Goal: Information Seeking & Learning: Learn about a topic

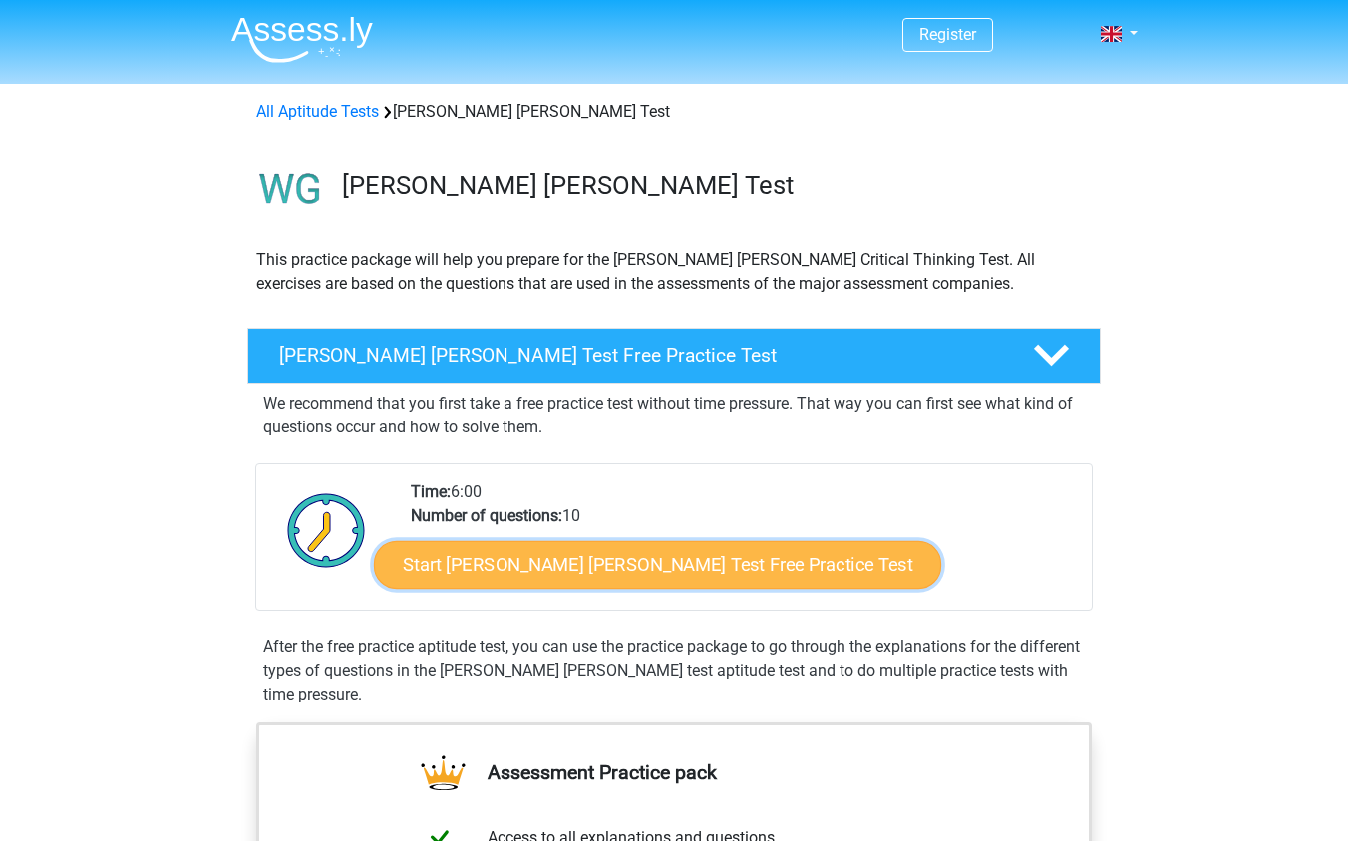
click at [499, 574] on link "Start Watson Glaser Test Free Practice Test" at bounding box center [657, 565] width 567 height 48
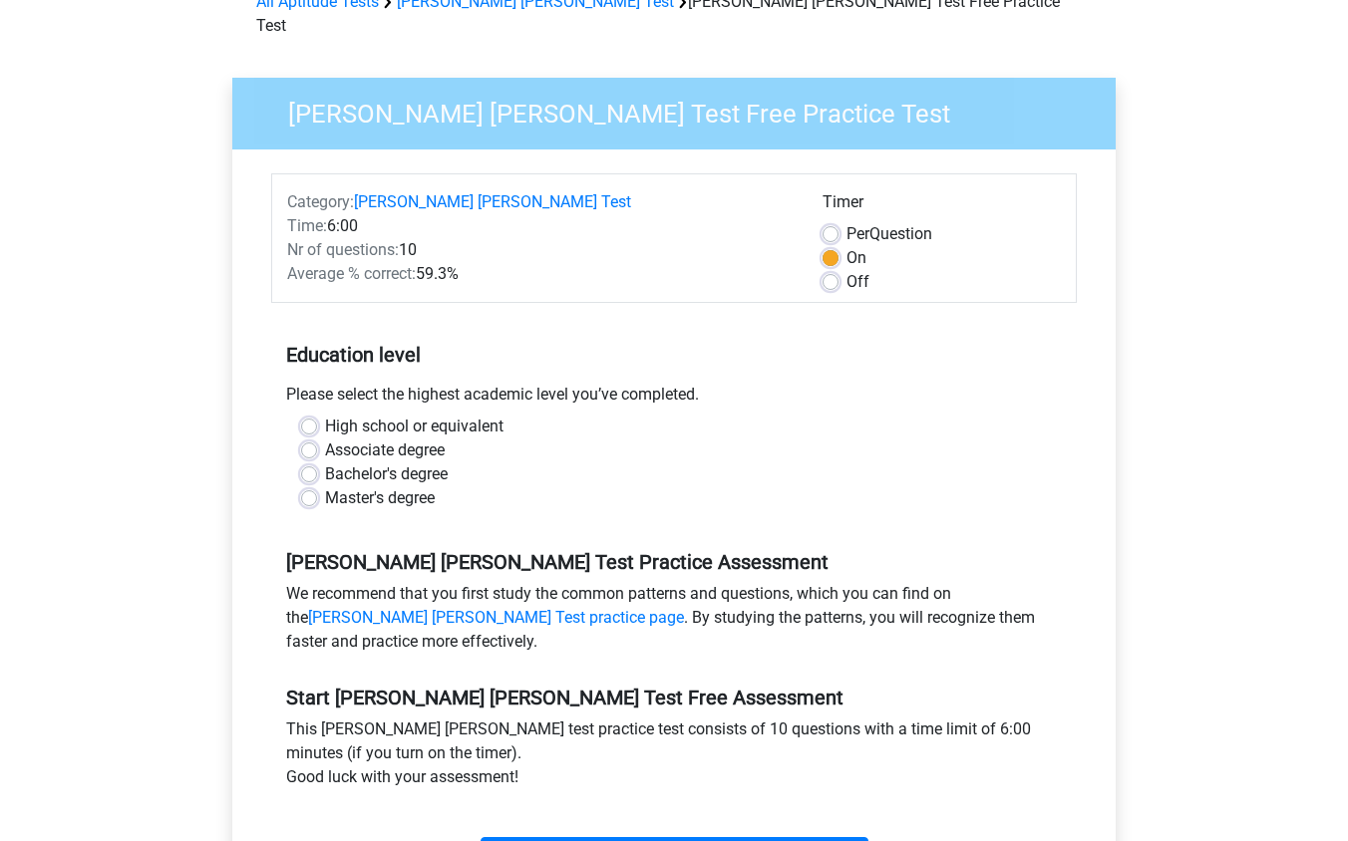
scroll to position [173, 0]
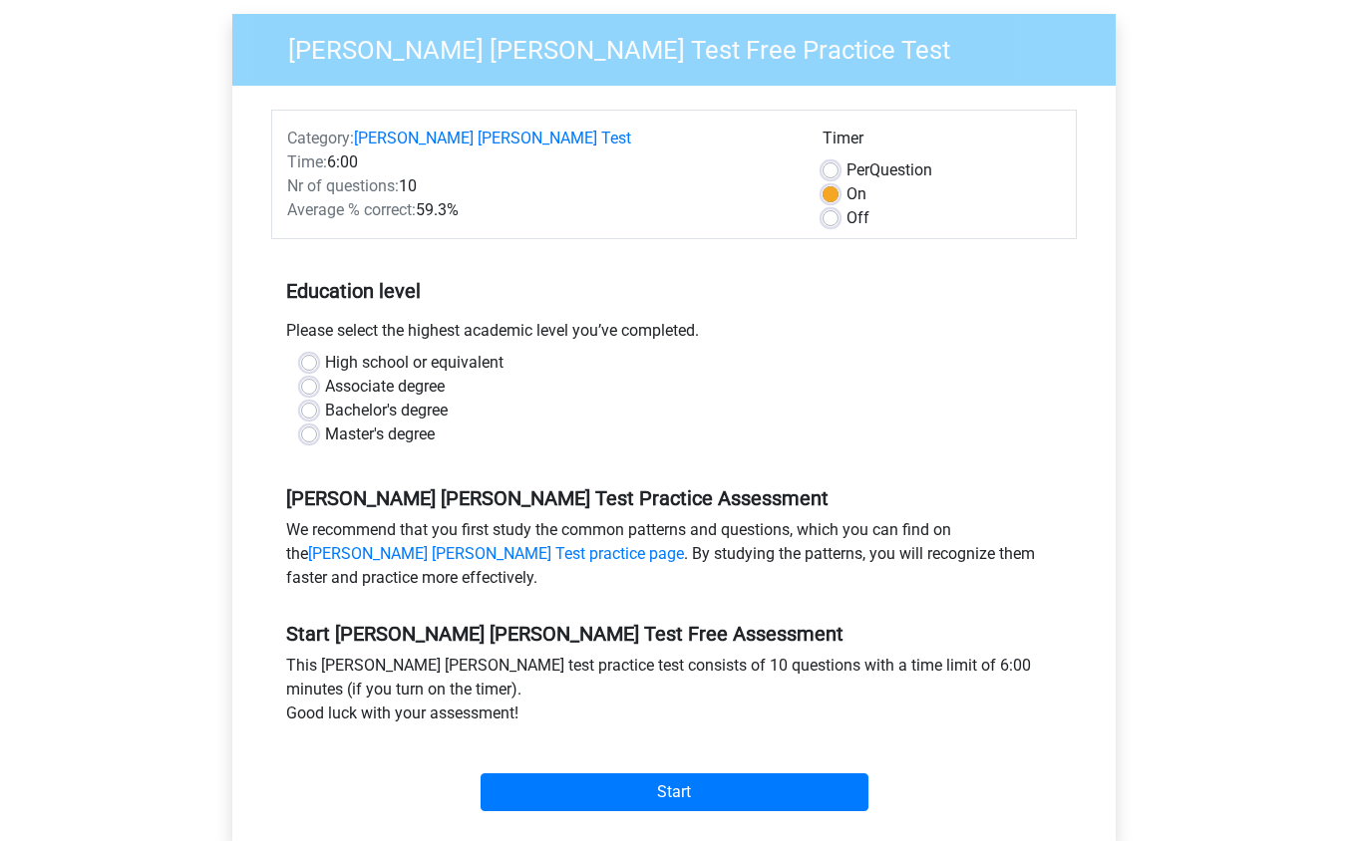
click at [409, 423] on label "Master's degree" at bounding box center [380, 435] width 110 height 24
click at [317, 423] on input "Master's degree" at bounding box center [309, 433] width 16 height 20
radio input "true"
click at [594, 792] on div "Start" at bounding box center [673, 777] width 805 height 86
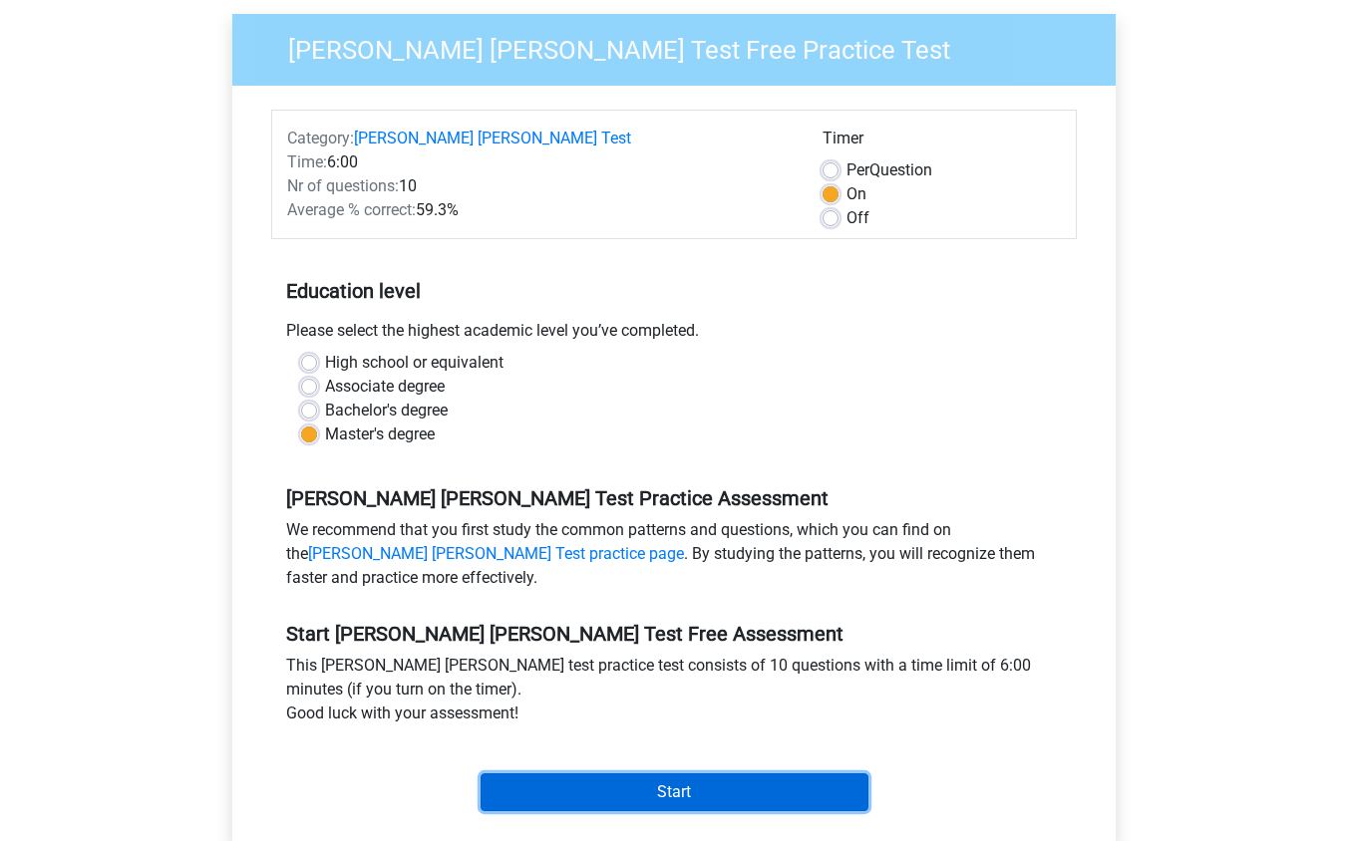
click at [603, 779] on input "Start" at bounding box center [674, 793] width 388 height 38
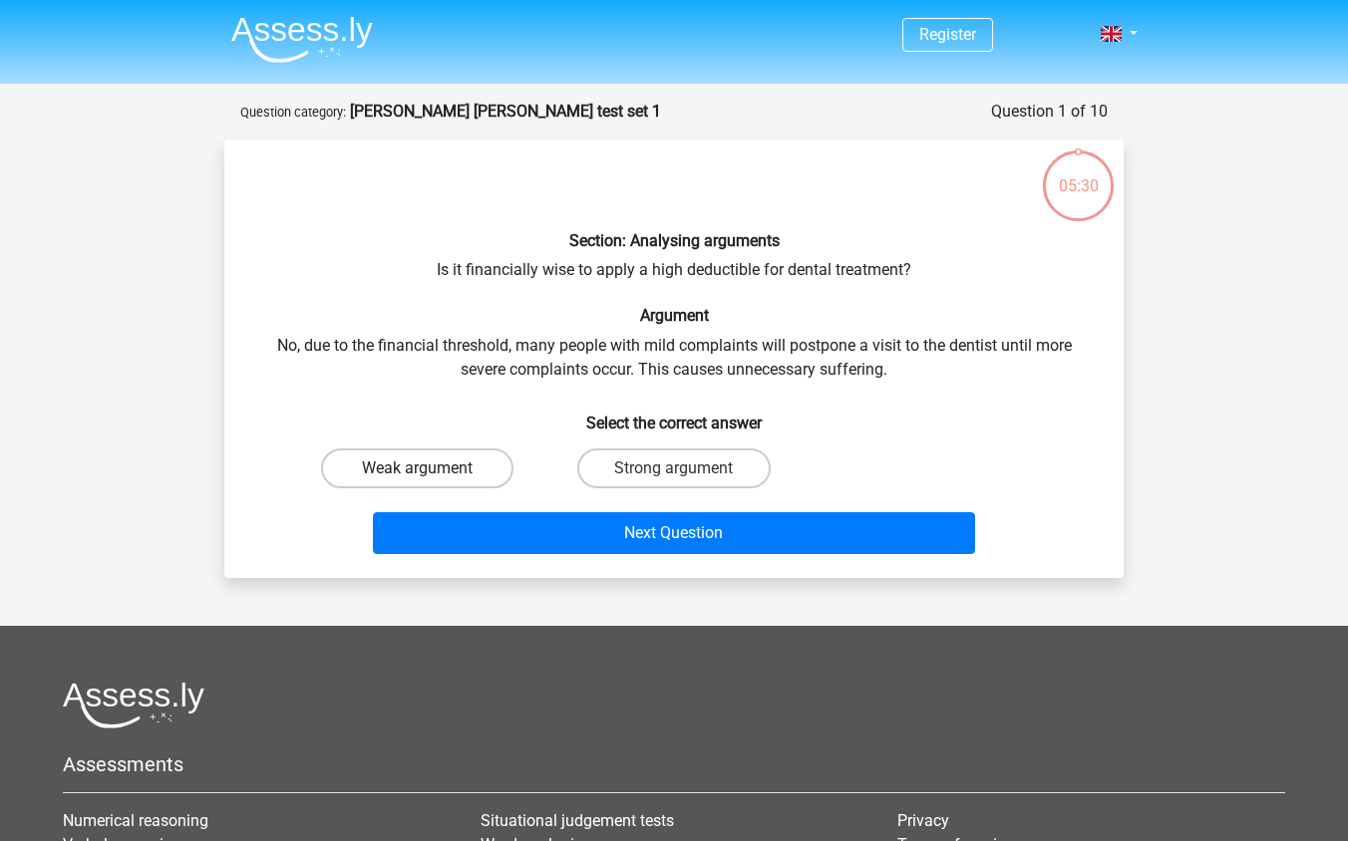
click at [448, 481] on label "Weak argument" at bounding box center [417, 469] width 192 height 40
click at [431, 481] on input "Weak argument" at bounding box center [424, 474] width 13 height 13
radio input "true"
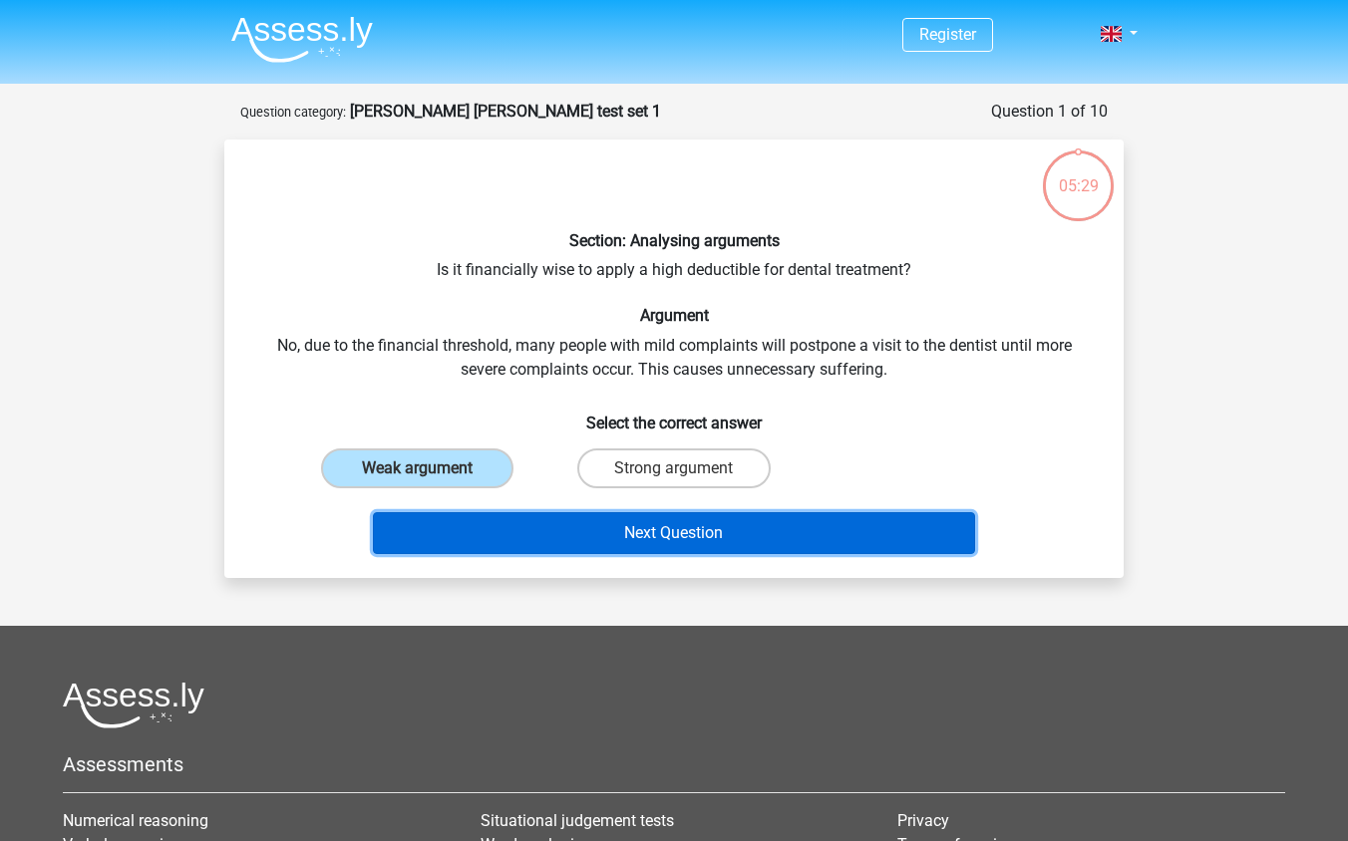
click at [573, 521] on button "Next Question" at bounding box center [674, 533] width 603 height 42
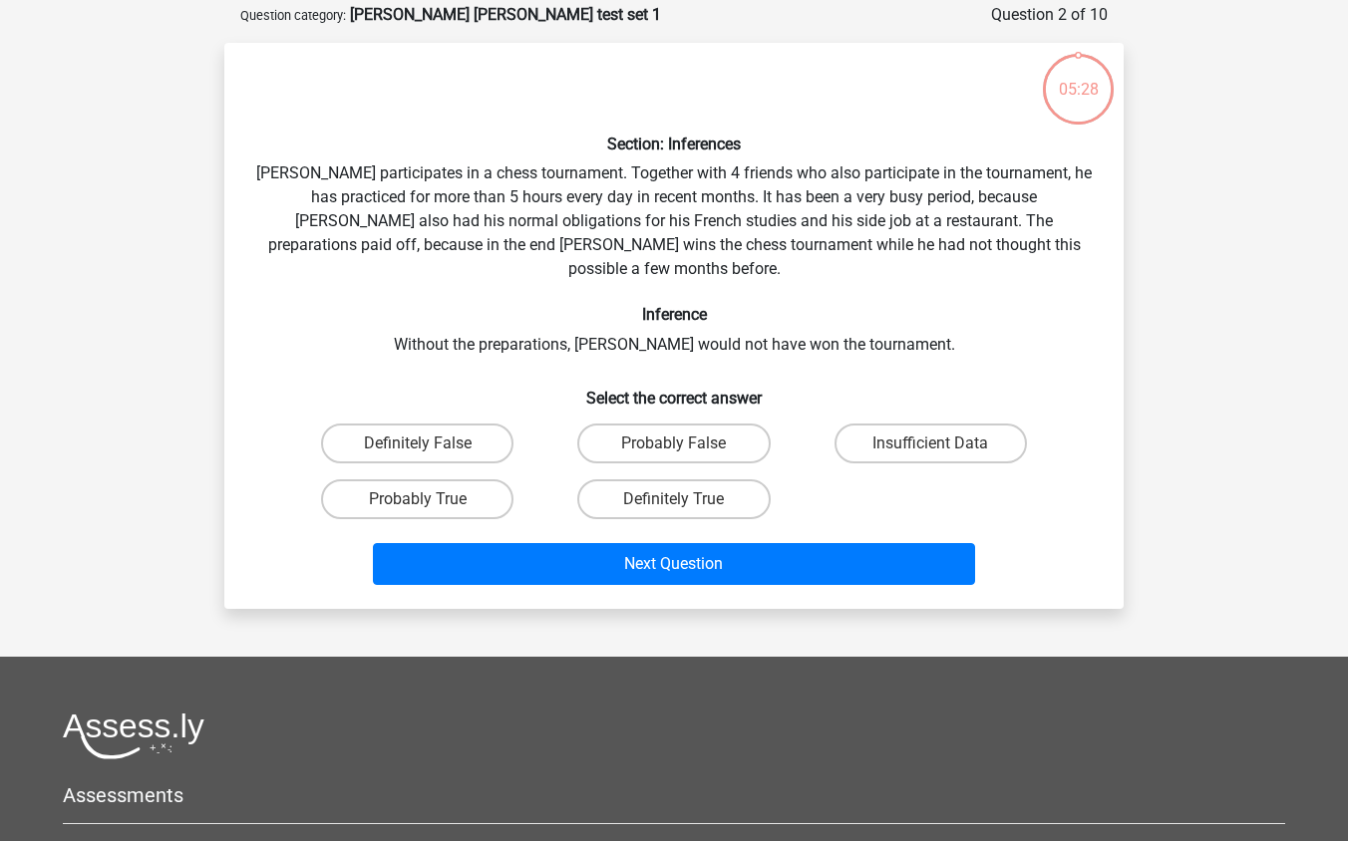
scroll to position [100, 0]
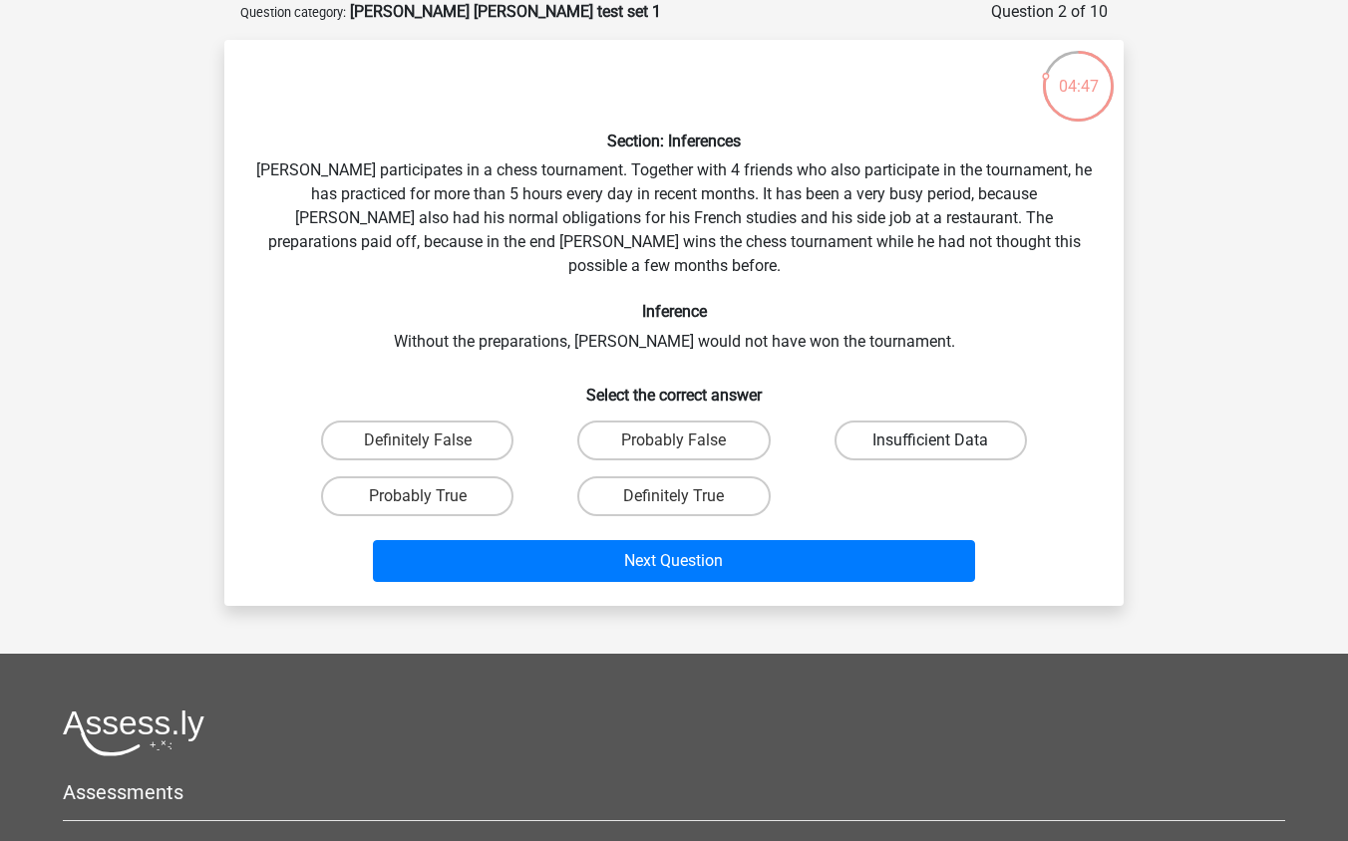
click at [991, 421] on label "Insufficient Data" at bounding box center [930, 441] width 192 height 40
click at [943, 441] on input "Insufficient Data" at bounding box center [936, 447] width 13 height 13
radio input "true"
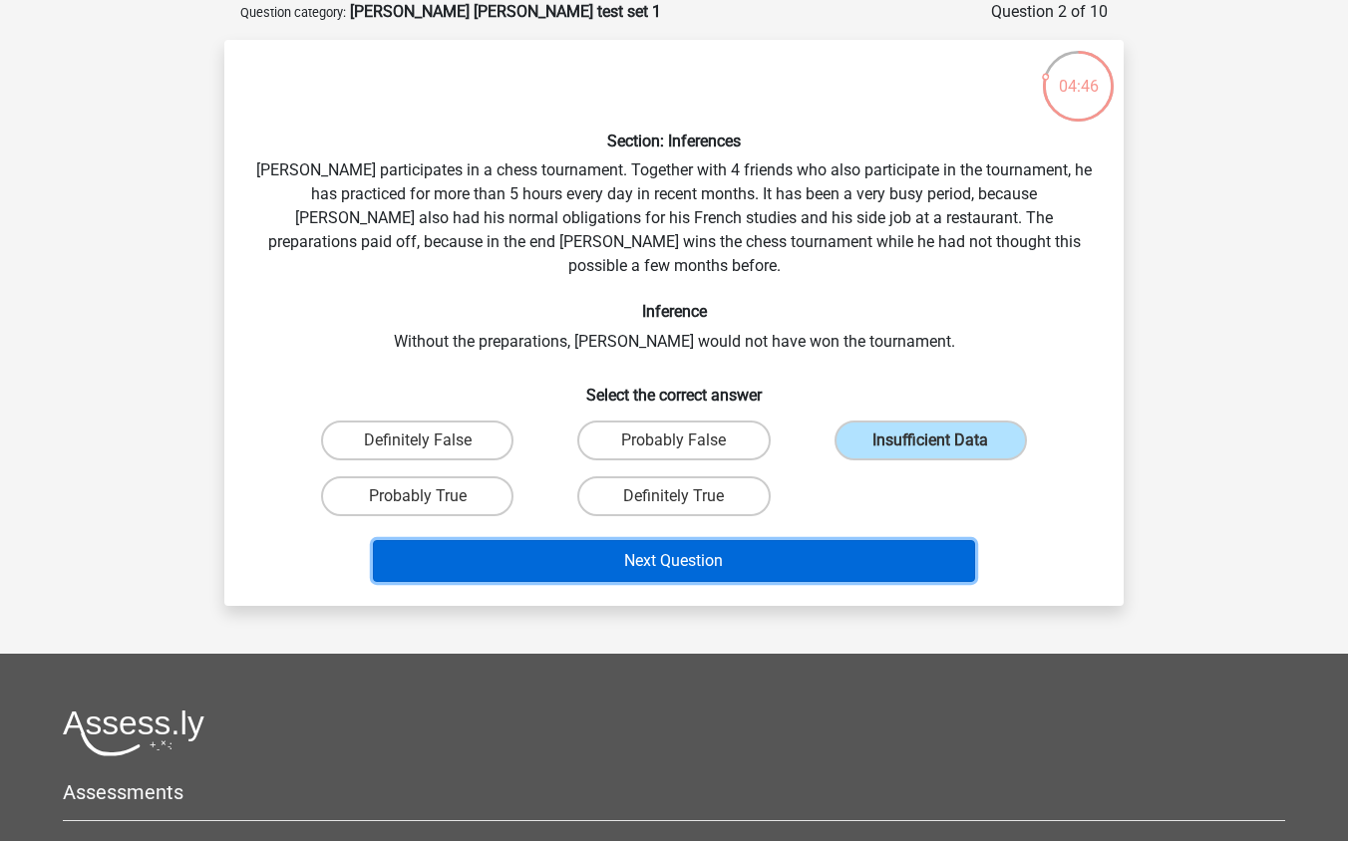
click at [869, 540] on button "Next Question" at bounding box center [674, 561] width 603 height 42
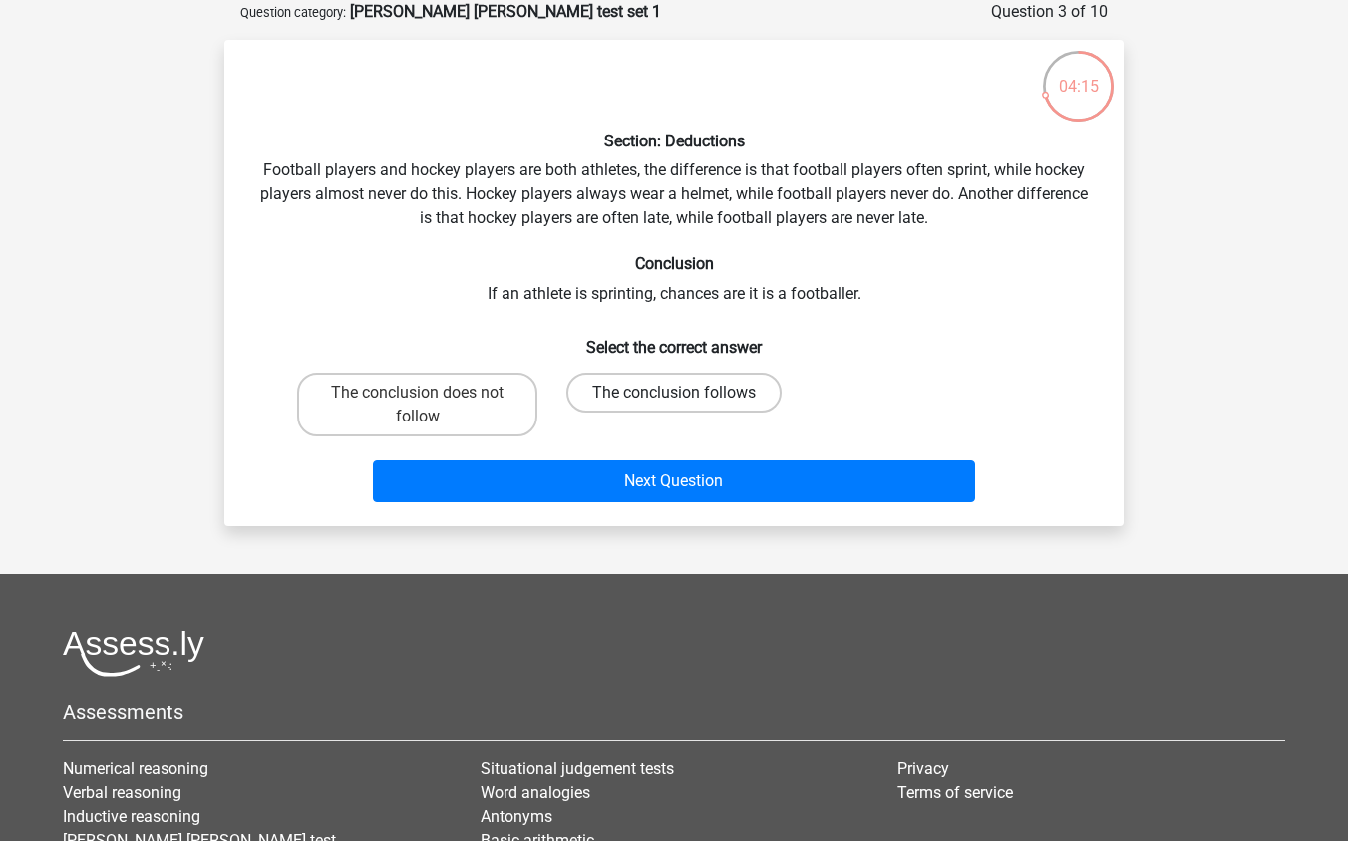
click at [593, 398] on label "The conclusion follows" at bounding box center [673, 393] width 215 height 40
click at [674, 398] on input "The conclusion follows" at bounding box center [680, 399] width 13 height 13
radio input "true"
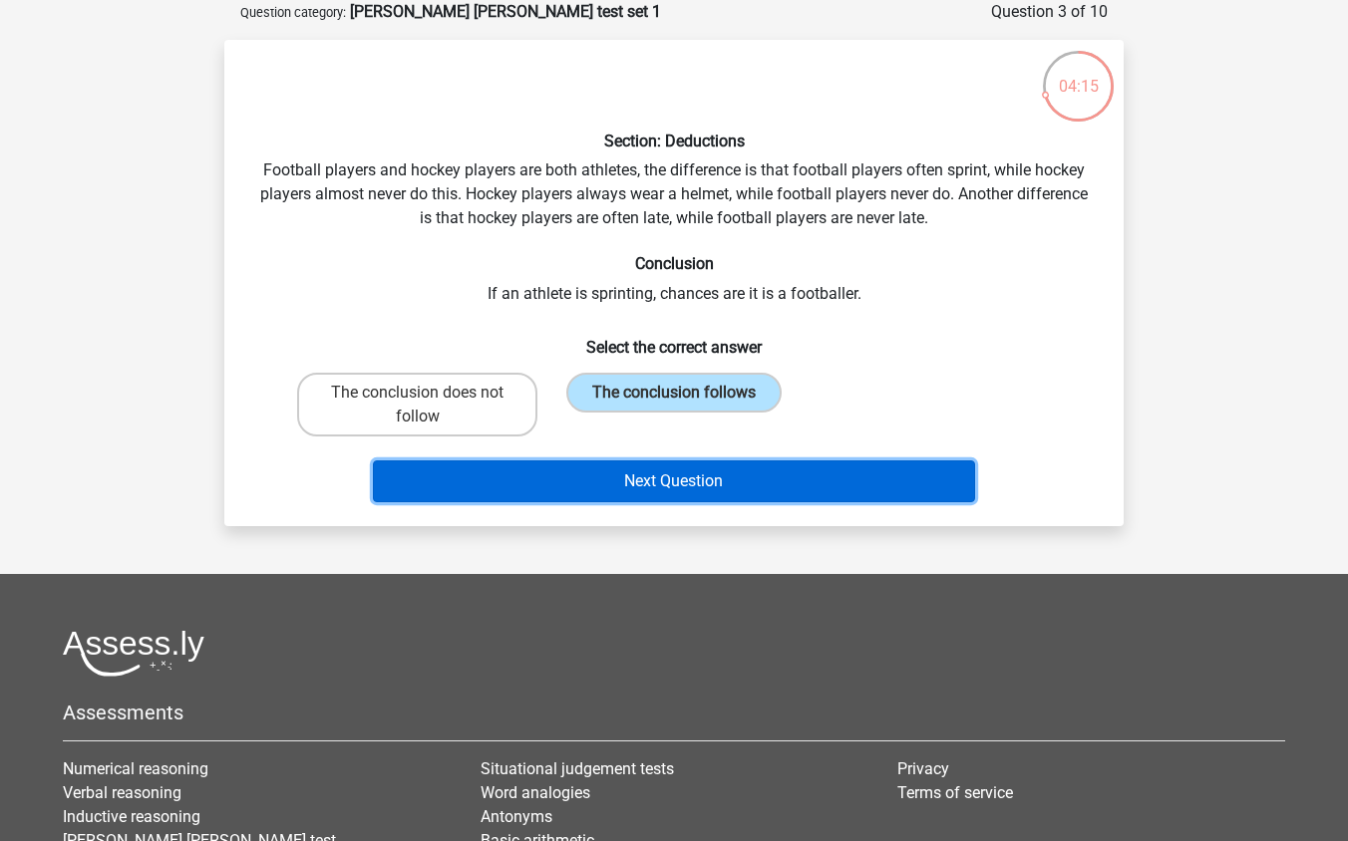
click at [619, 487] on button "Next Question" at bounding box center [674, 482] width 603 height 42
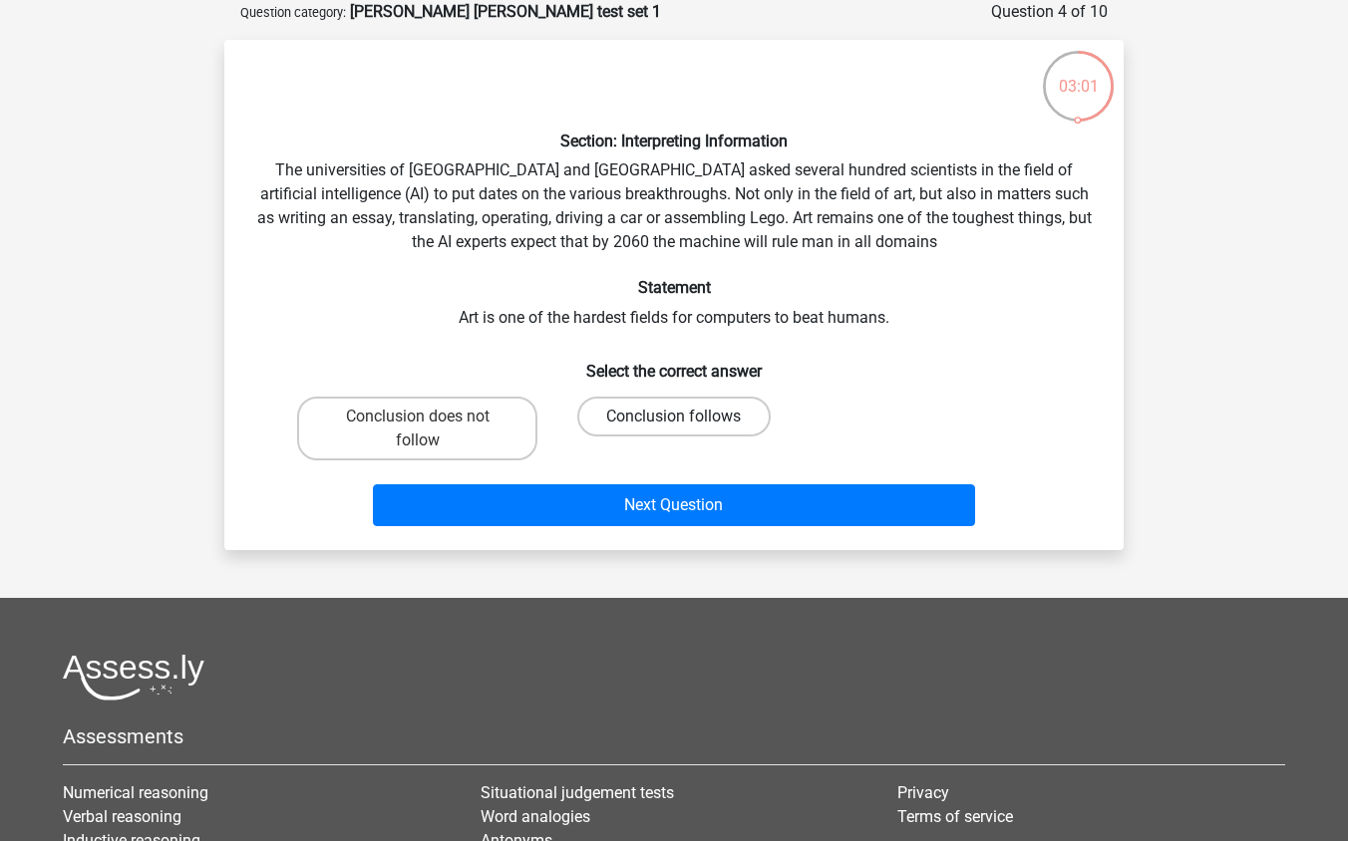
click at [619, 416] on label "Conclusion follows" at bounding box center [673, 417] width 192 height 40
click at [674, 417] on input "Conclusion follows" at bounding box center [680, 423] width 13 height 13
radio input "true"
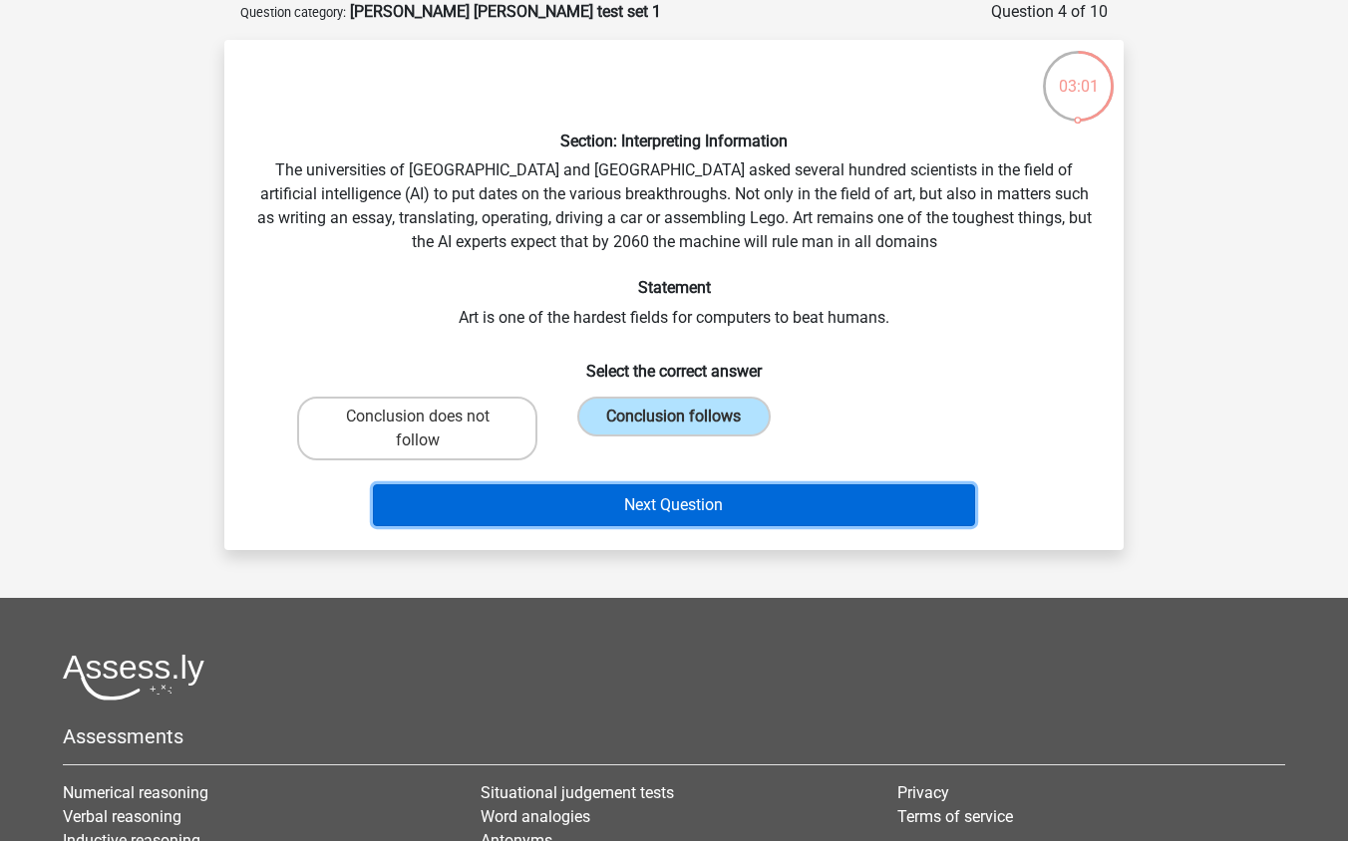
click at [616, 490] on button "Next Question" at bounding box center [674, 505] width 603 height 42
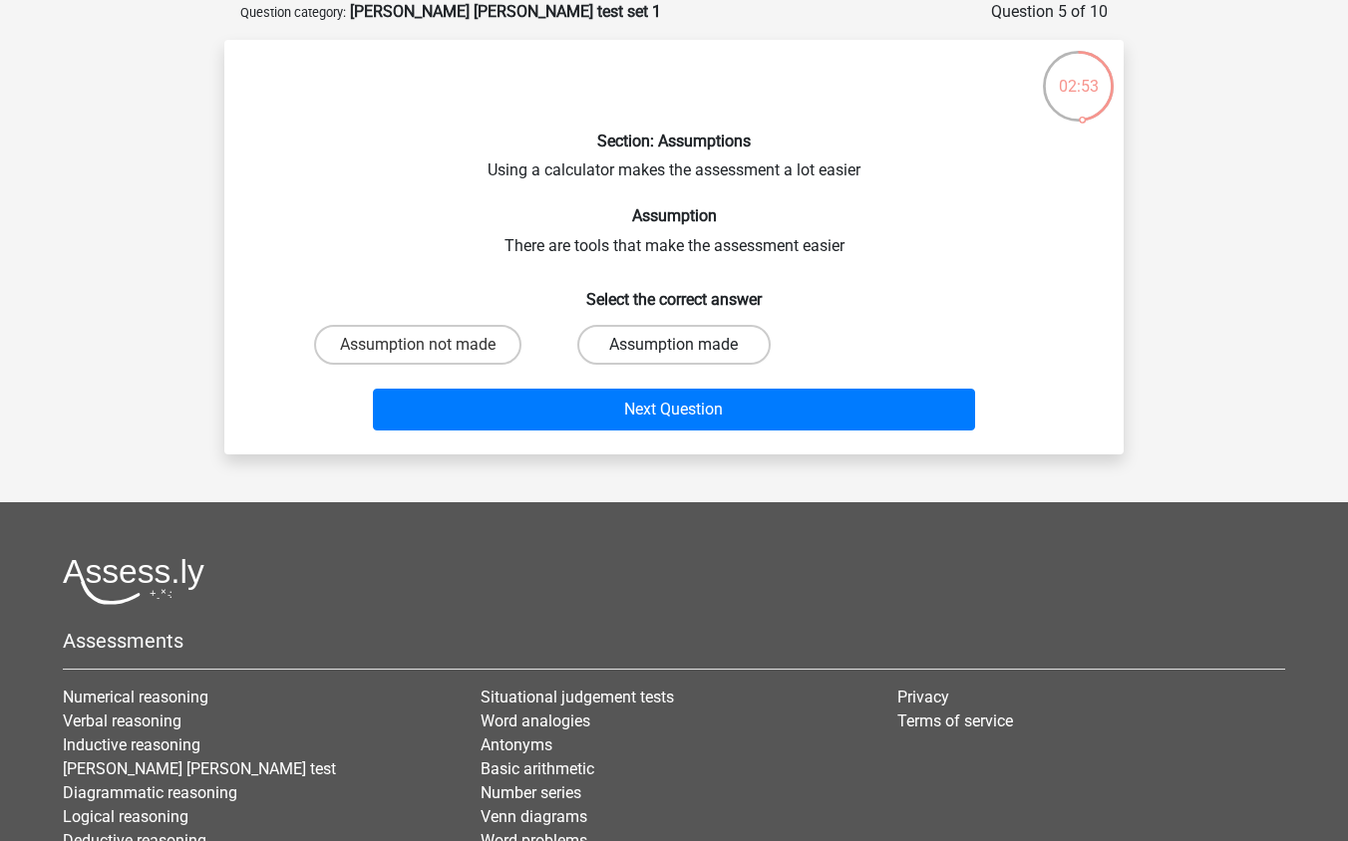
click at [607, 348] on label "Assumption made" at bounding box center [673, 345] width 192 height 40
click at [674, 348] on input "Assumption made" at bounding box center [680, 351] width 13 height 13
radio input "true"
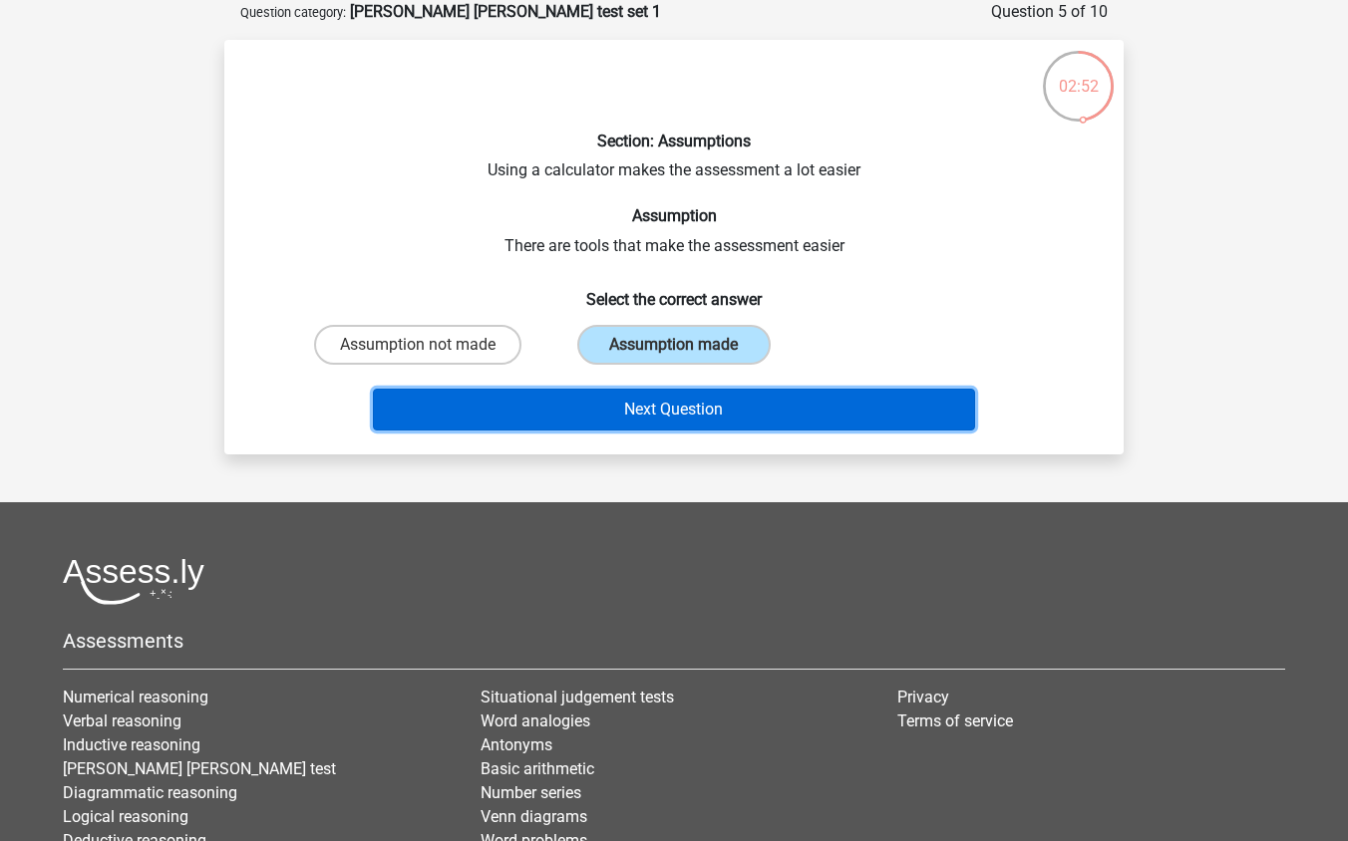
click at [607, 403] on button "Next Question" at bounding box center [674, 410] width 603 height 42
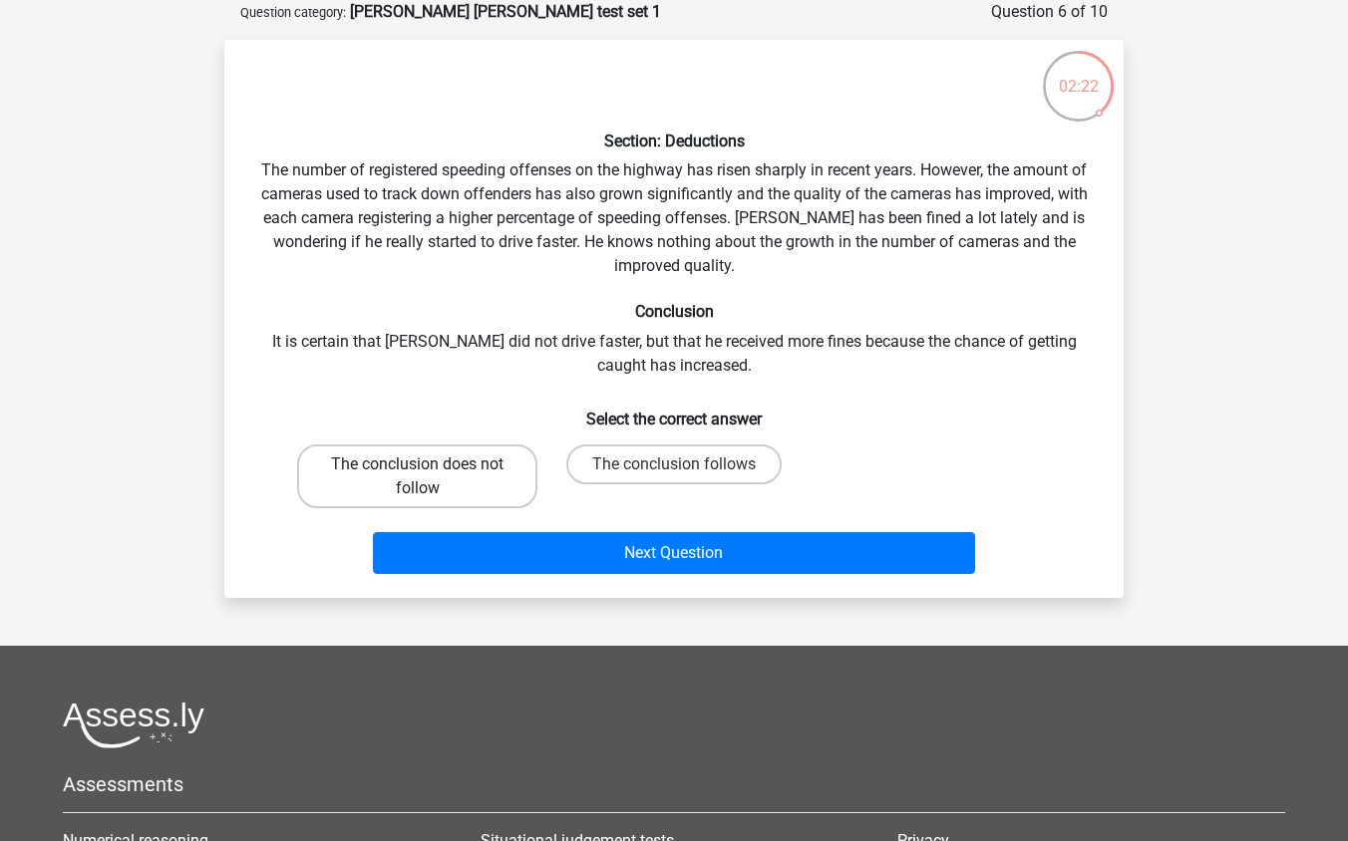
click at [507, 469] on label "The conclusion does not follow" at bounding box center [417, 477] width 240 height 64
click at [431, 469] on input "The conclusion does not follow" at bounding box center [424, 471] width 13 height 13
radio input "true"
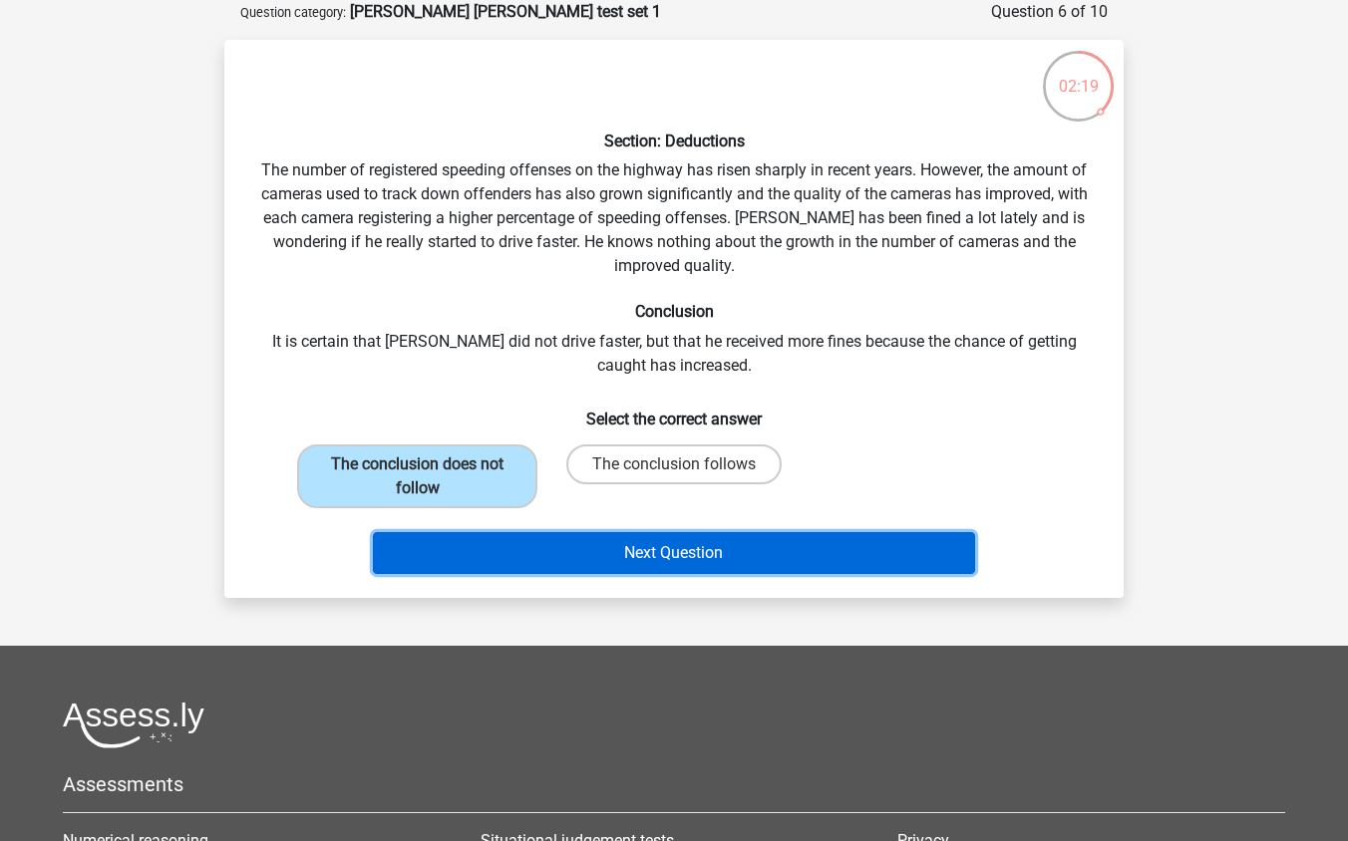
click at [531, 535] on button "Next Question" at bounding box center [674, 553] width 603 height 42
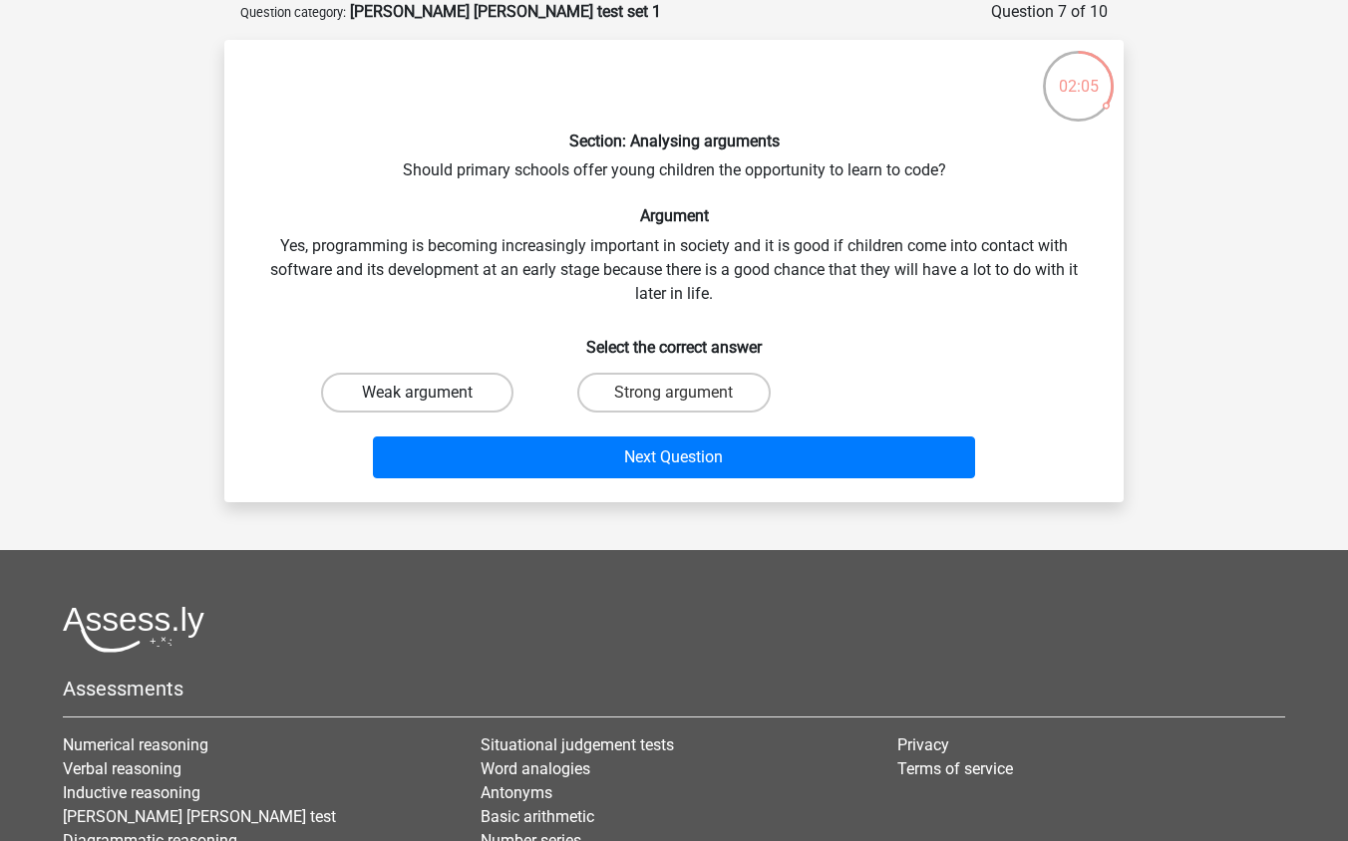
click at [448, 386] on label "Weak argument" at bounding box center [417, 393] width 192 height 40
click at [431, 393] on input "Weak argument" at bounding box center [424, 399] width 13 height 13
radio input "true"
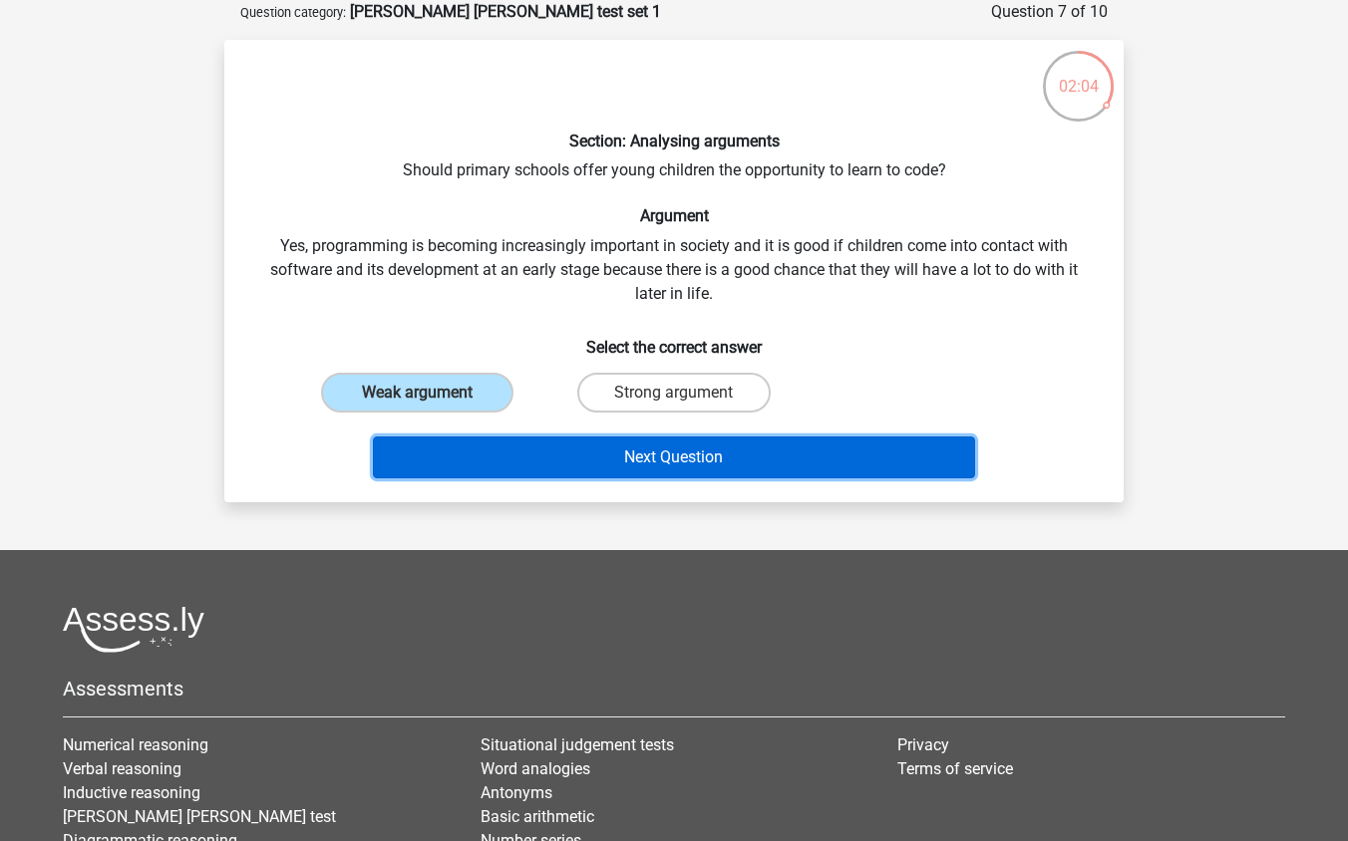
click at [544, 458] on button "Next Question" at bounding box center [674, 458] width 603 height 42
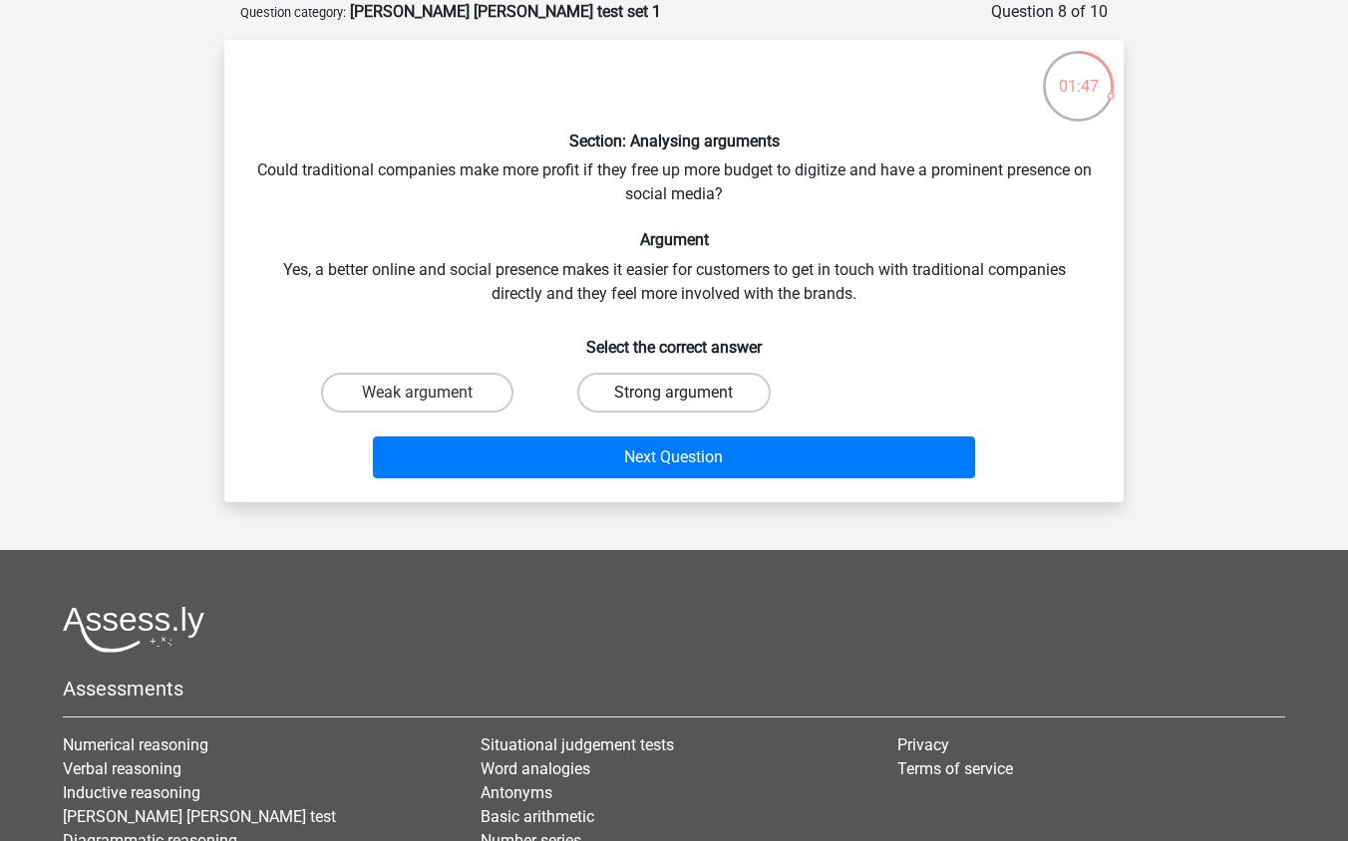
click at [624, 392] on label "Strong argument" at bounding box center [673, 393] width 192 height 40
click at [674, 393] on input "Strong argument" at bounding box center [680, 399] width 13 height 13
radio input "true"
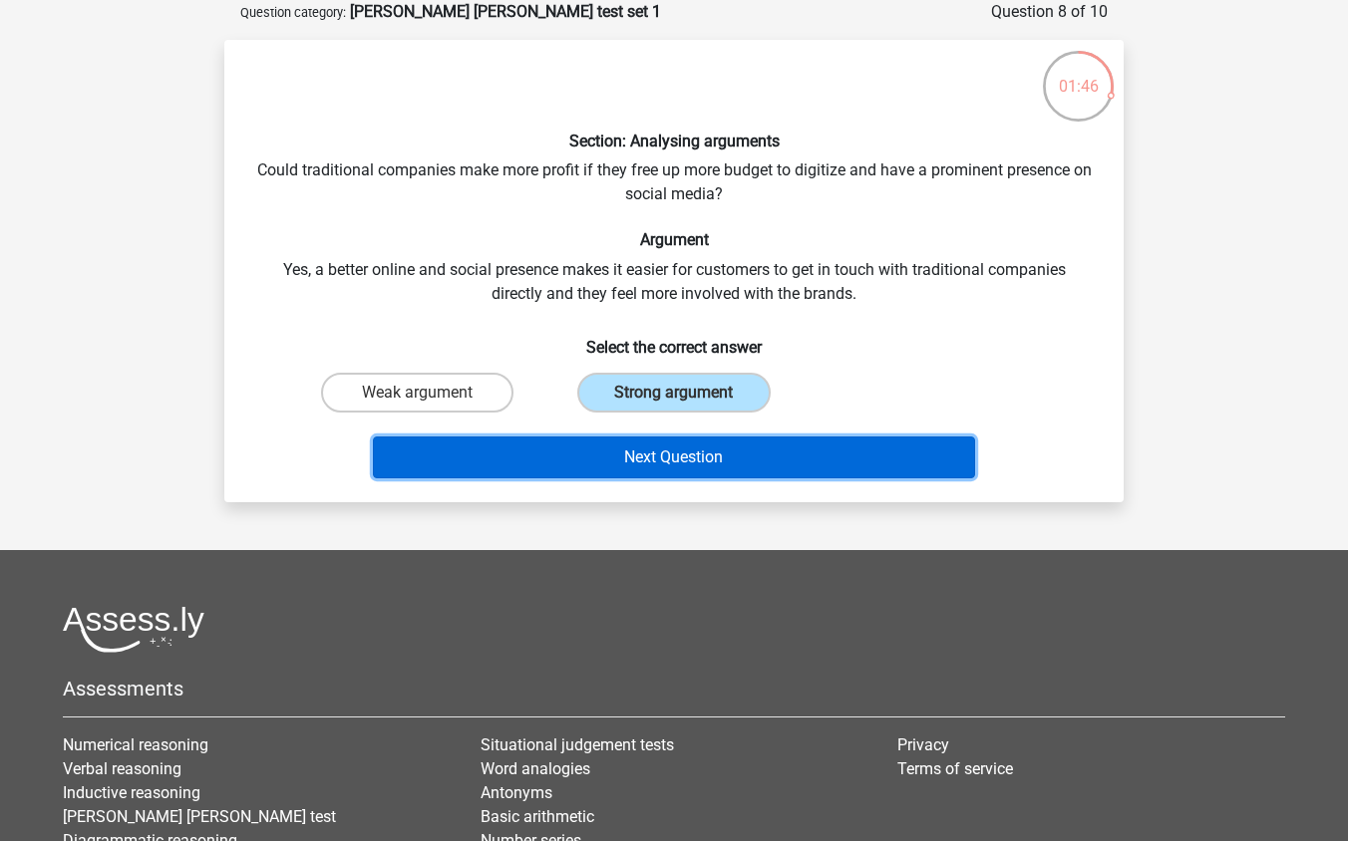
click at [625, 473] on button "Next Question" at bounding box center [674, 458] width 603 height 42
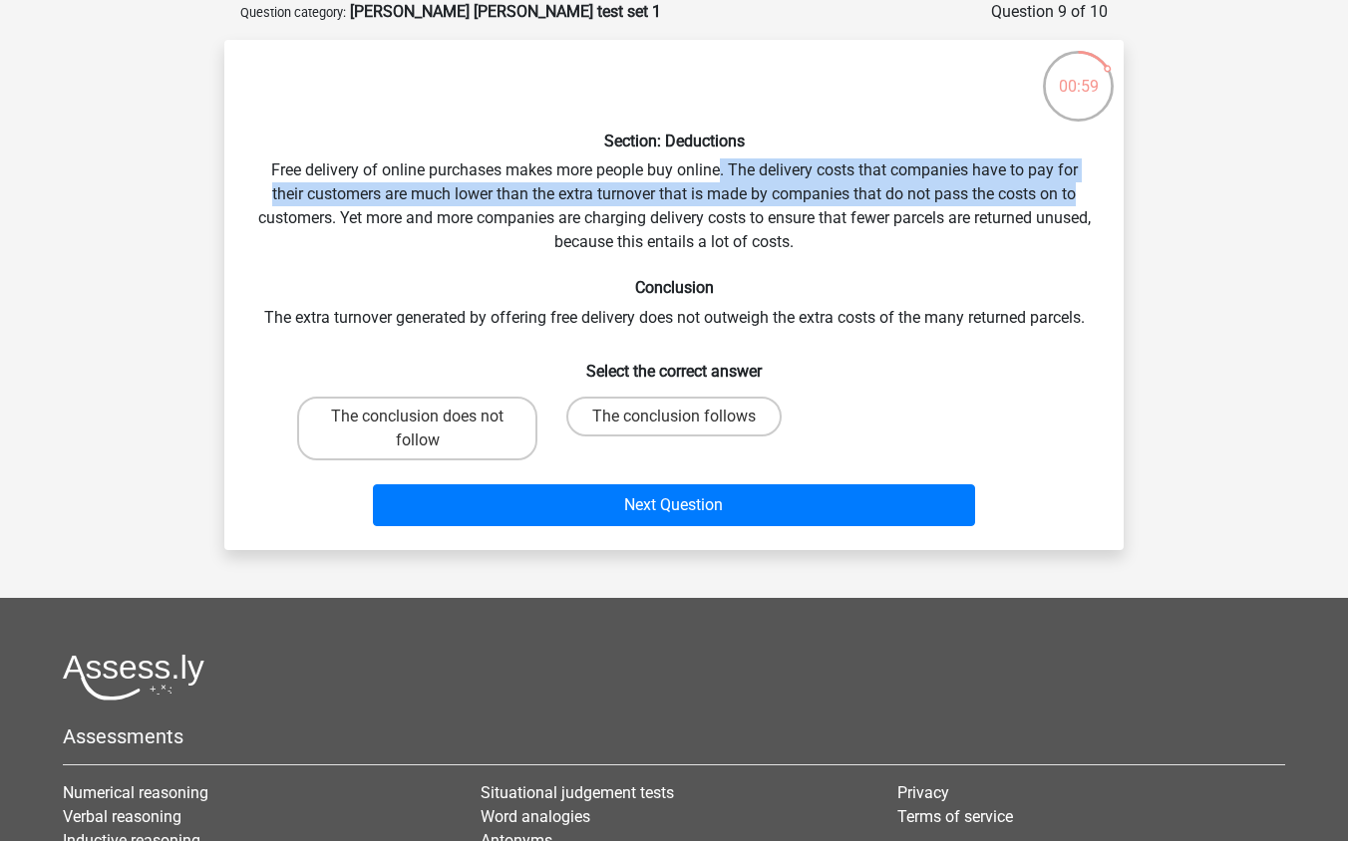
drag, startPoint x: 719, startPoint y: 168, endPoint x: 1076, endPoint y: 185, distance: 357.3
click at [1076, 185] on div "Section: Deductions Free delivery of online purchases makes more people buy onl…" at bounding box center [673, 295] width 883 height 478
click at [659, 416] on label "The conclusion follows" at bounding box center [673, 417] width 215 height 40
click at [674, 417] on input "The conclusion follows" at bounding box center [680, 423] width 13 height 13
radio input "true"
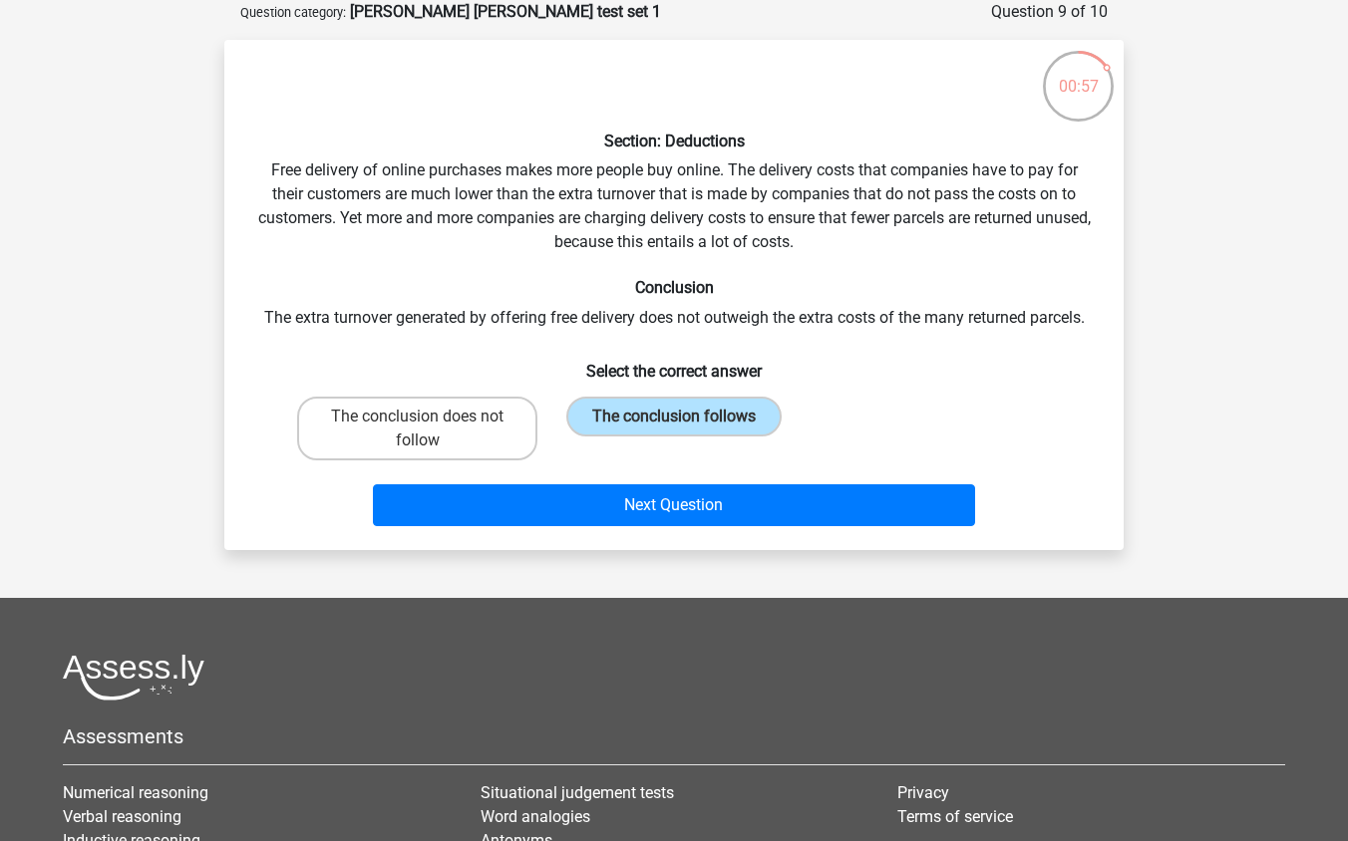
click at [664, 481] on div "Next Question" at bounding box center [673, 501] width 835 height 66
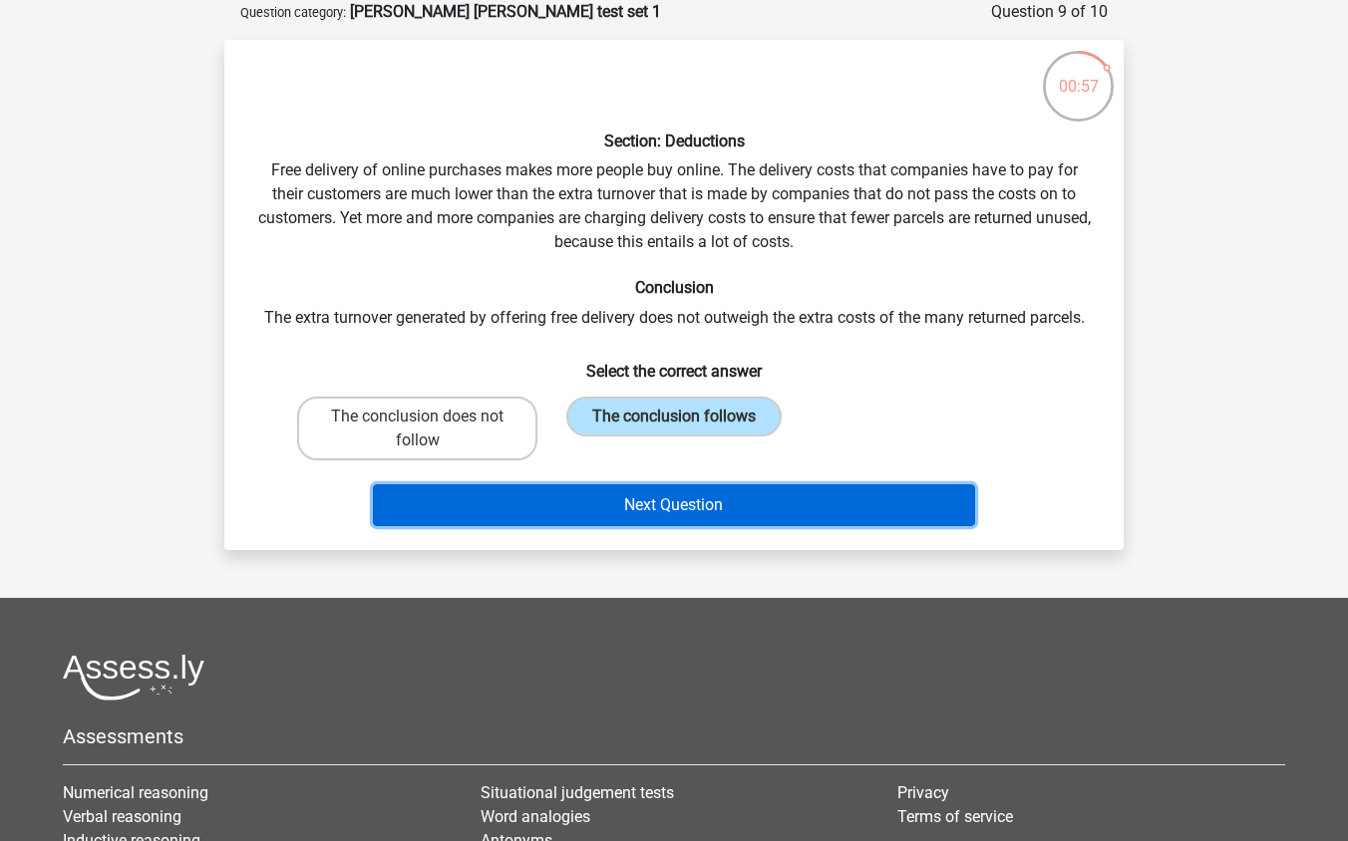
click at [664, 506] on button "Next Question" at bounding box center [674, 505] width 603 height 42
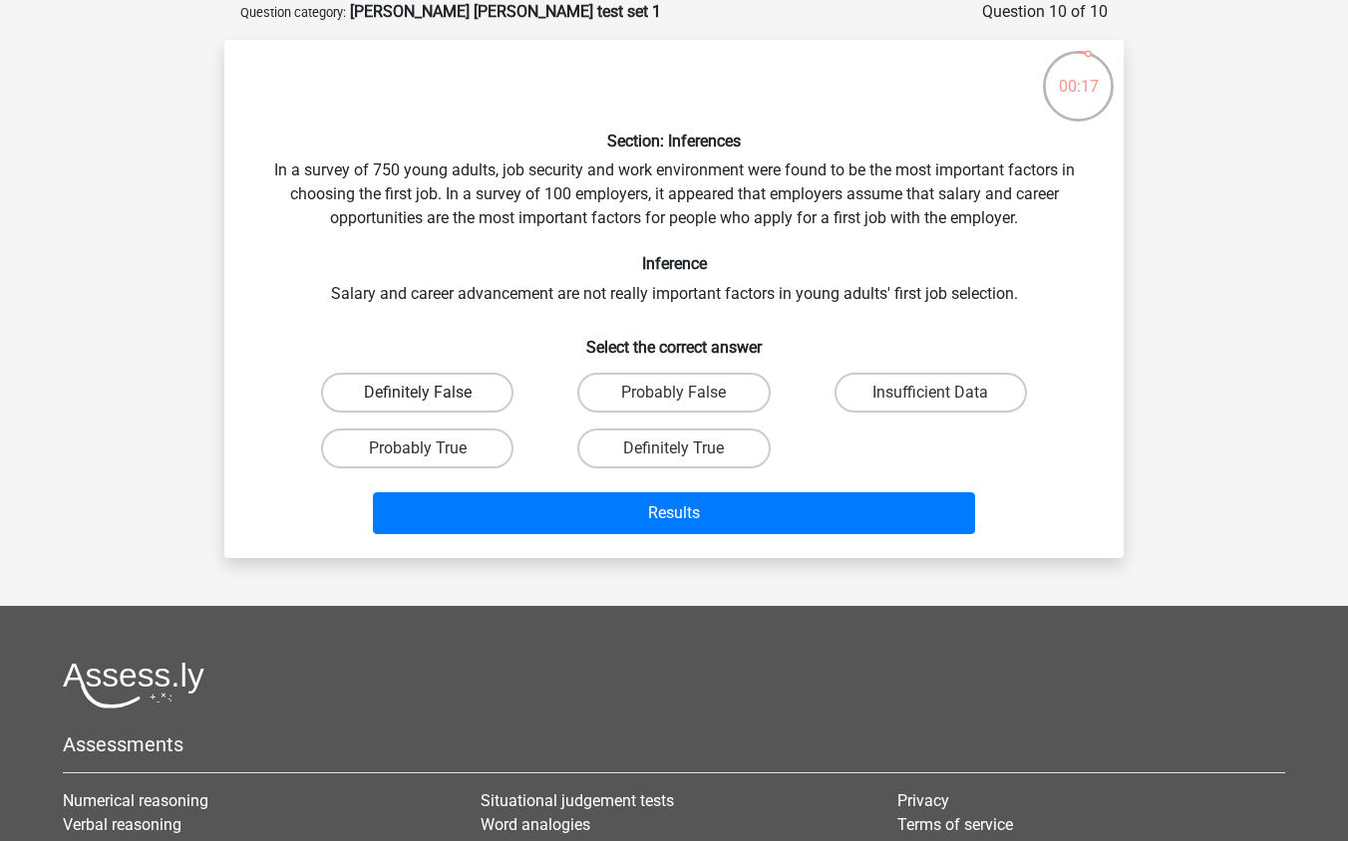
click at [482, 395] on label "Definitely False" at bounding box center [417, 393] width 192 height 40
click at [431, 395] on input "Definitely False" at bounding box center [424, 399] width 13 height 13
radio input "true"
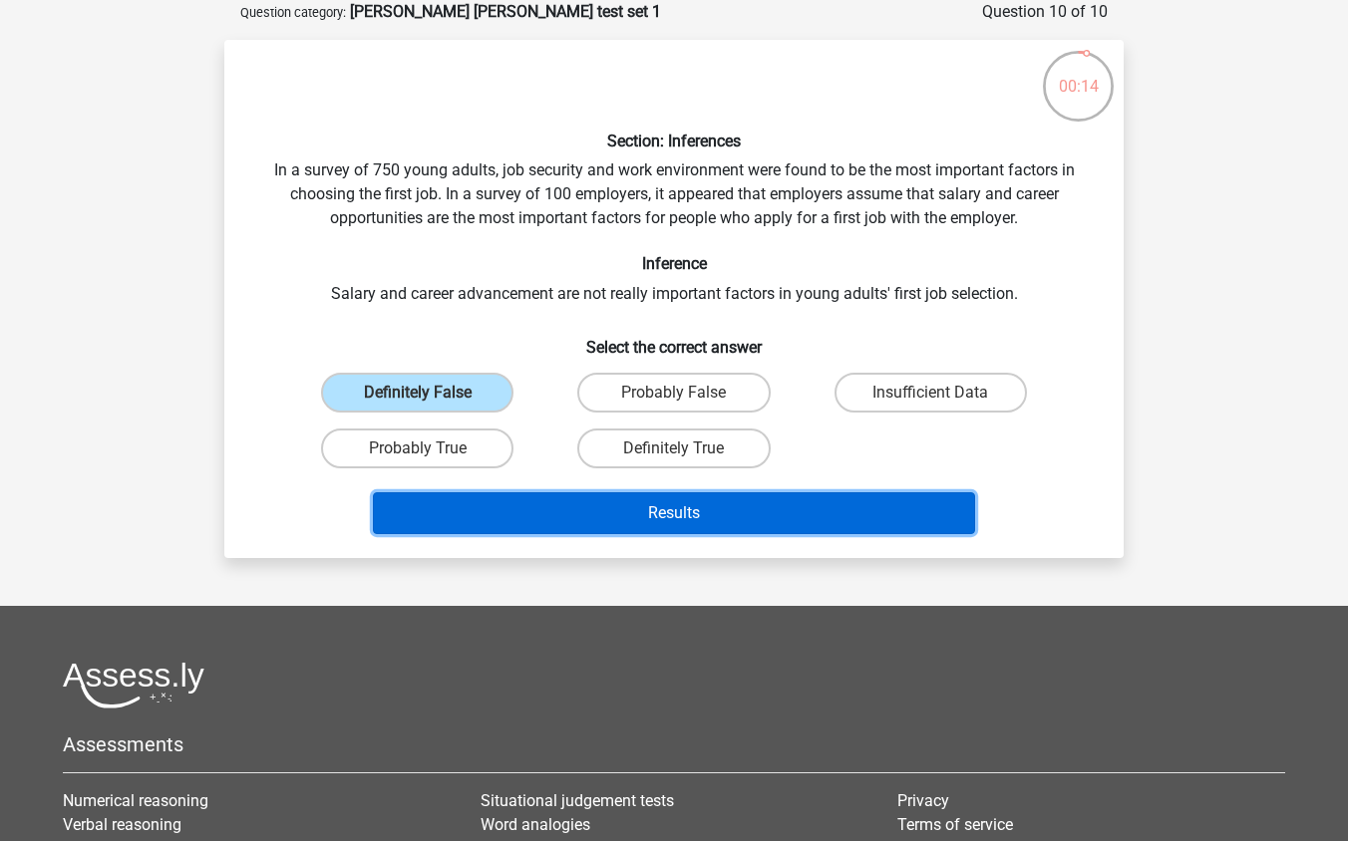
click at [561, 511] on button "Results" at bounding box center [674, 513] width 603 height 42
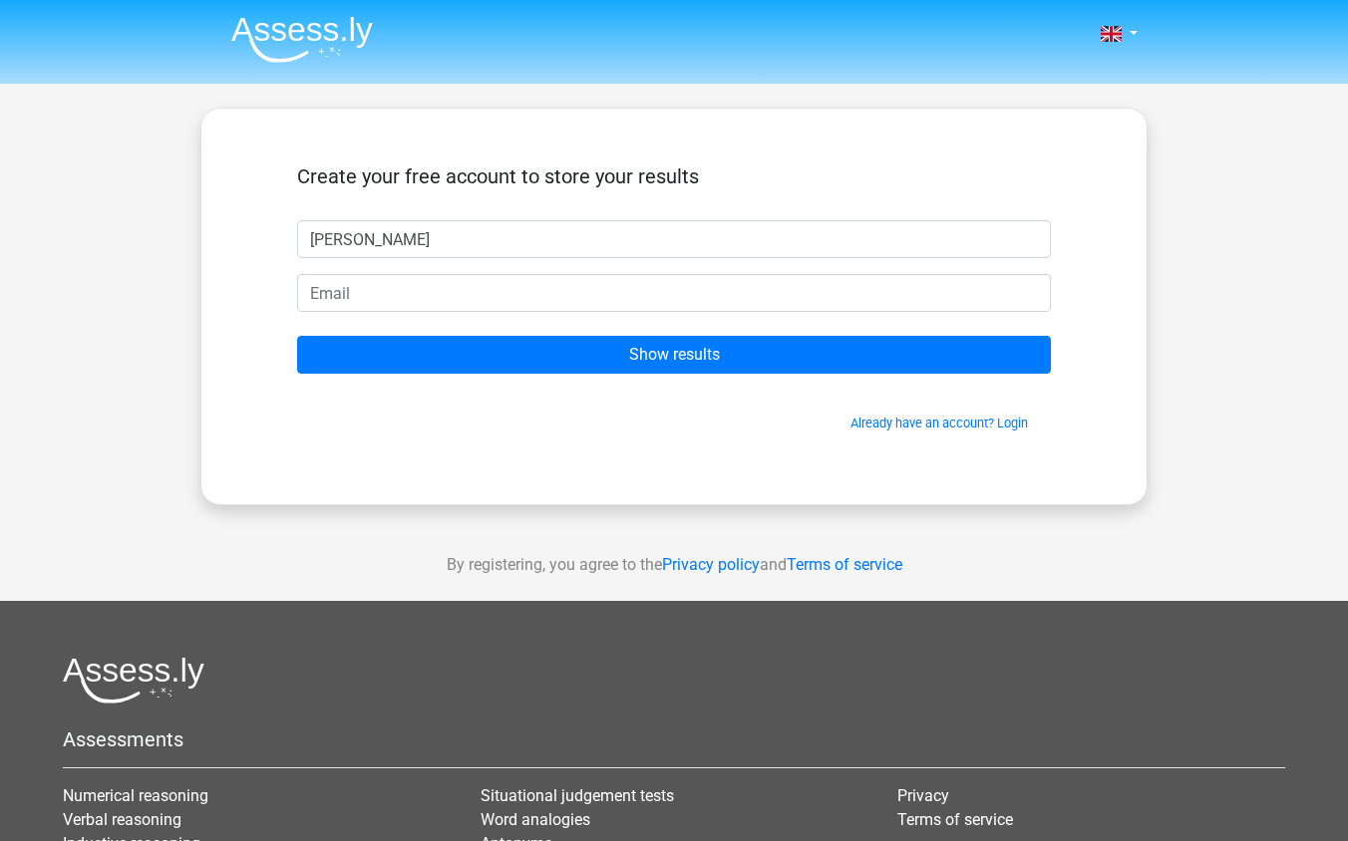
type input "[PERSON_NAME]"
click at [504, 272] on form "Create your free account to store your results [PERSON_NAME] Show results Alrea…" at bounding box center [674, 298] width 754 height 268
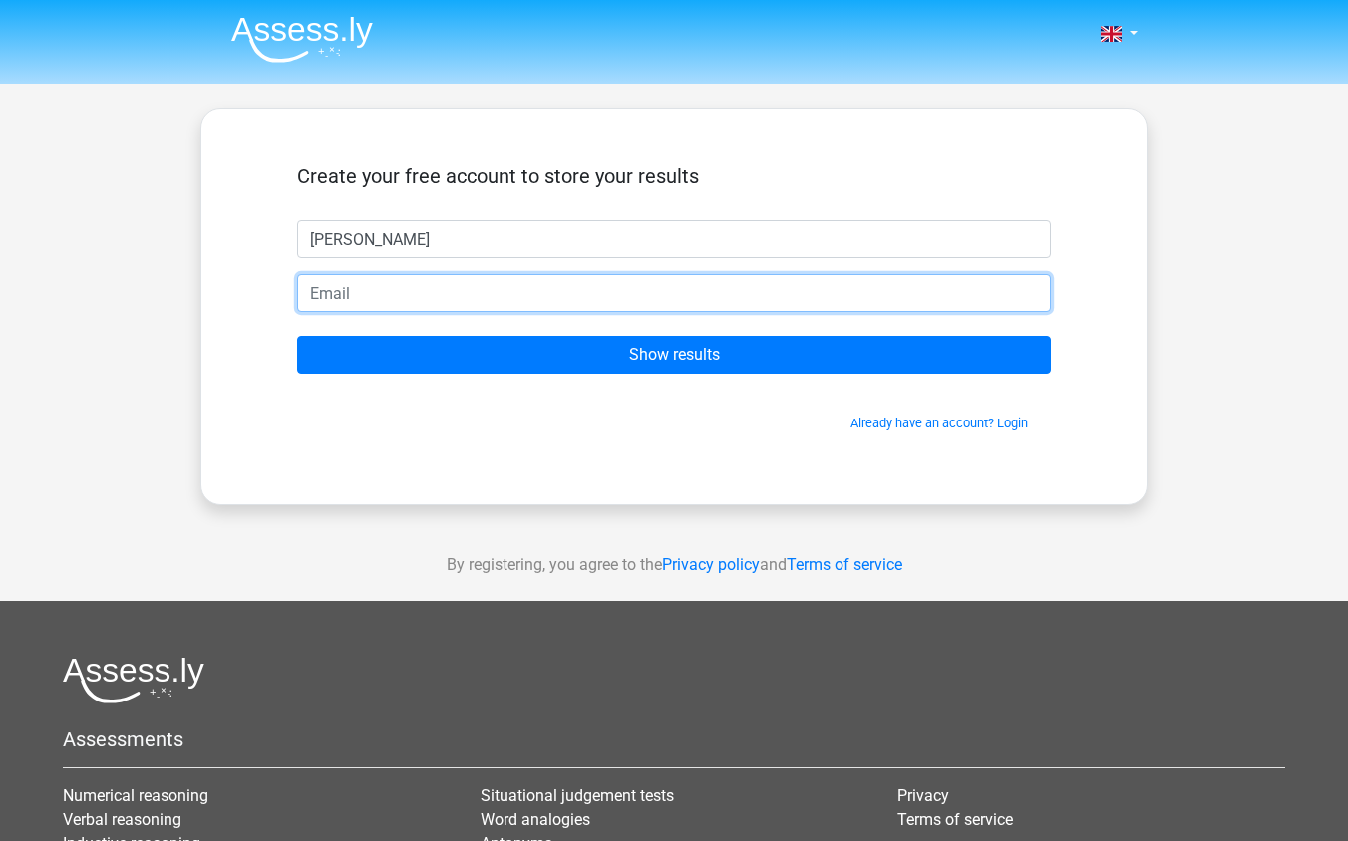
click at [487, 303] on input "email" at bounding box center [674, 293] width 754 height 38
type input "[EMAIL_ADDRESS][DOMAIN_NAME]"
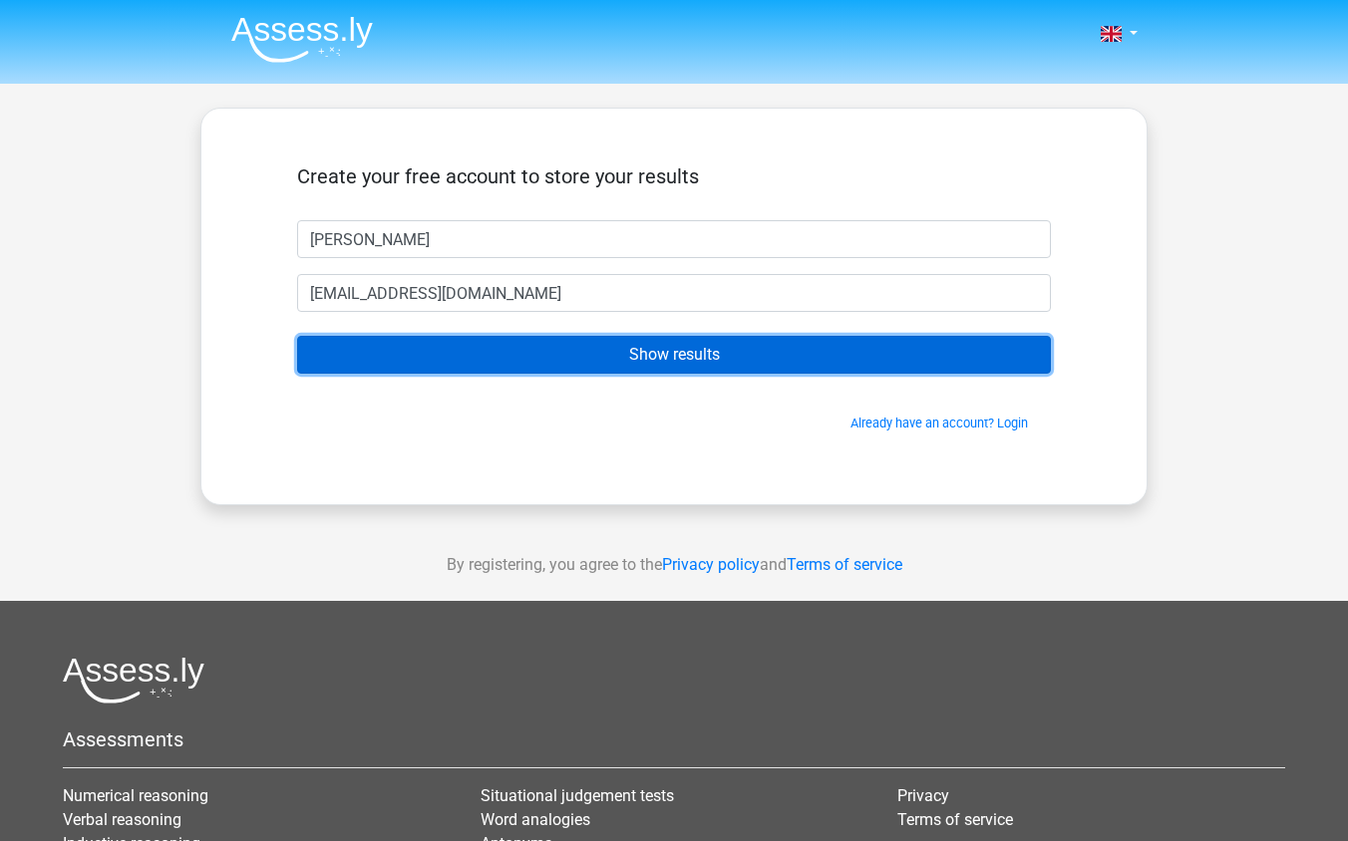
click at [523, 358] on input "Show results" at bounding box center [674, 355] width 754 height 38
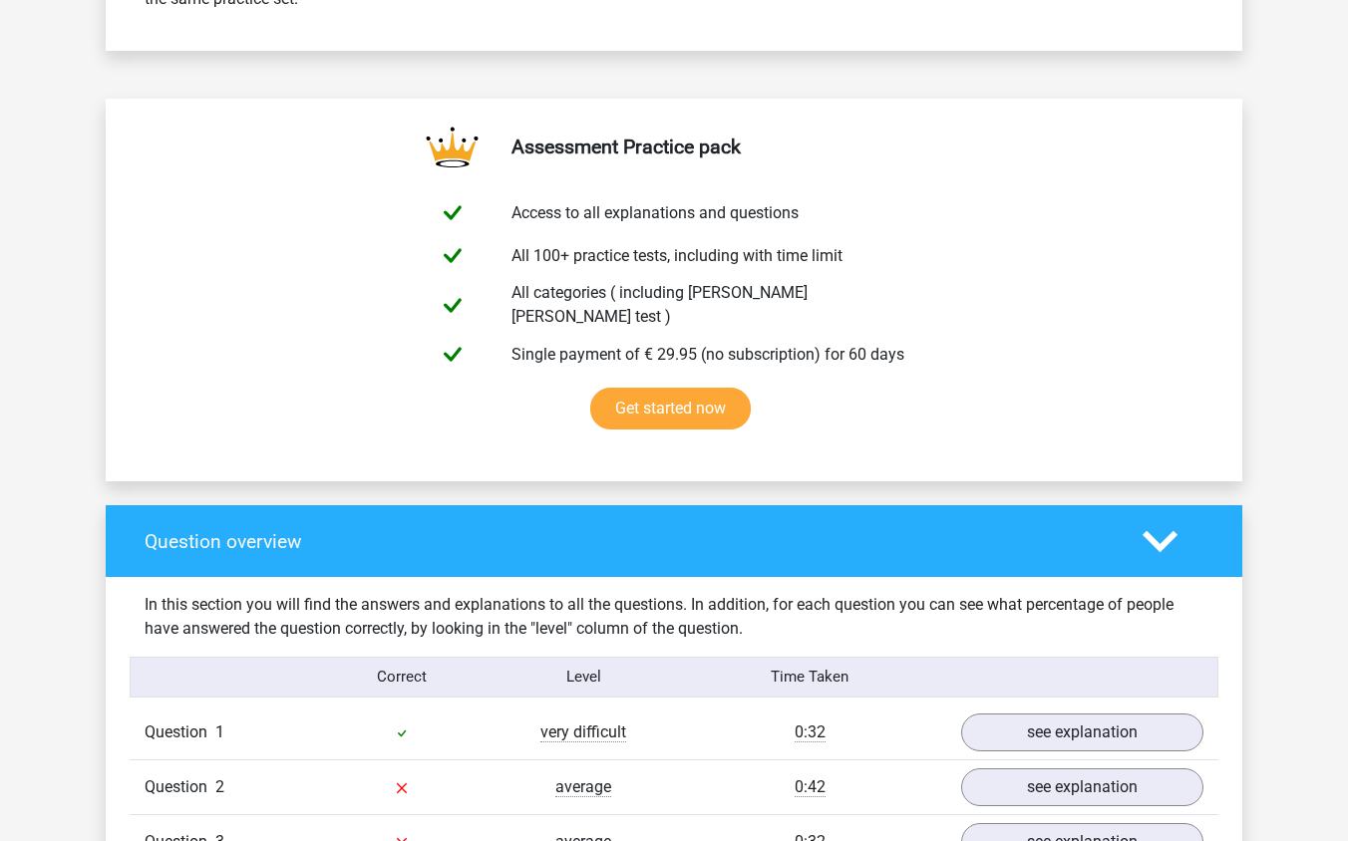
scroll to position [1034, 0]
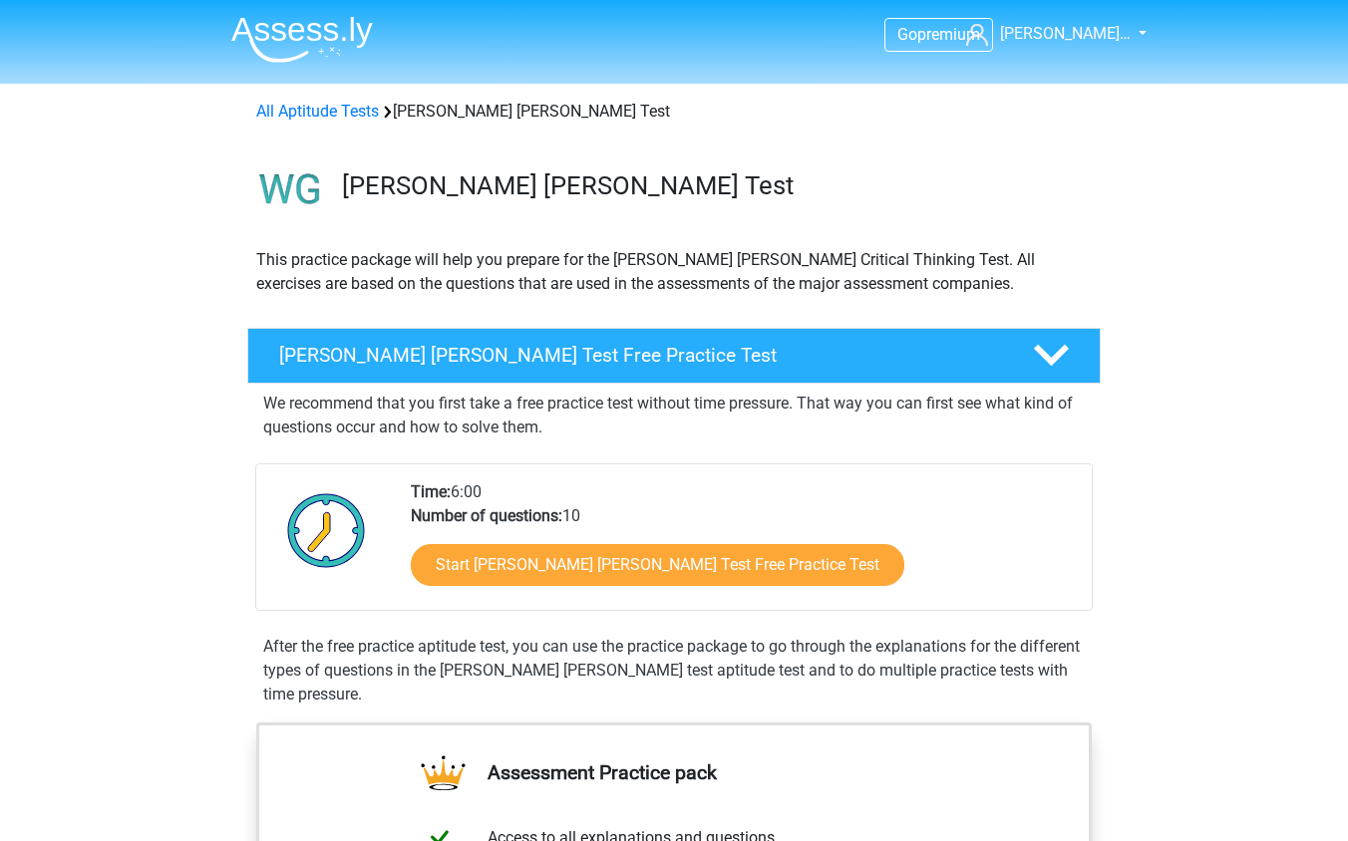
click at [507, 593] on div "Start Watson Glaser Test Free Practice Test" at bounding box center [743, 569] width 665 height 82
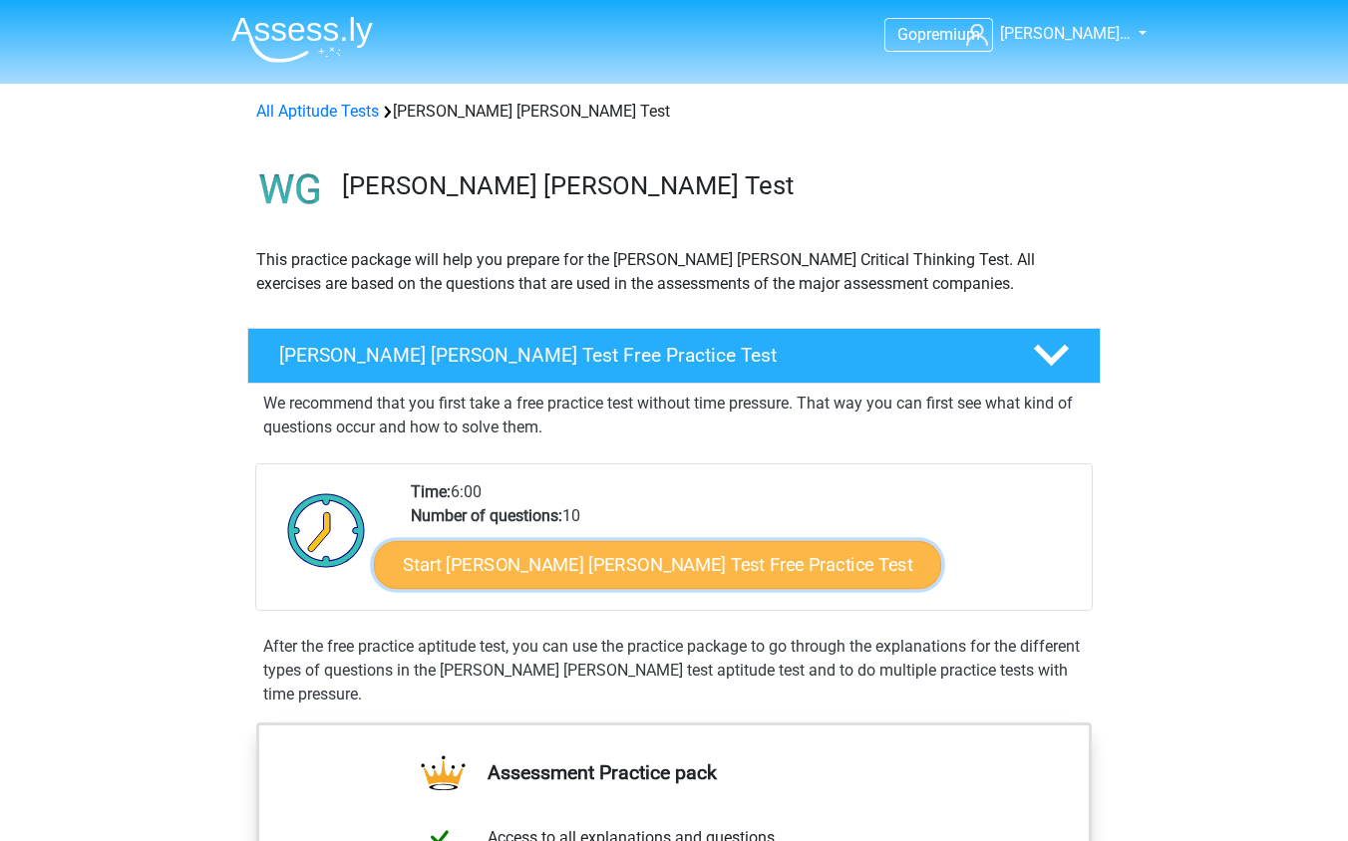
click at [508, 584] on link "Start Watson Glaser Test Free Practice Test" at bounding box center [657, 565] width 567 height 48
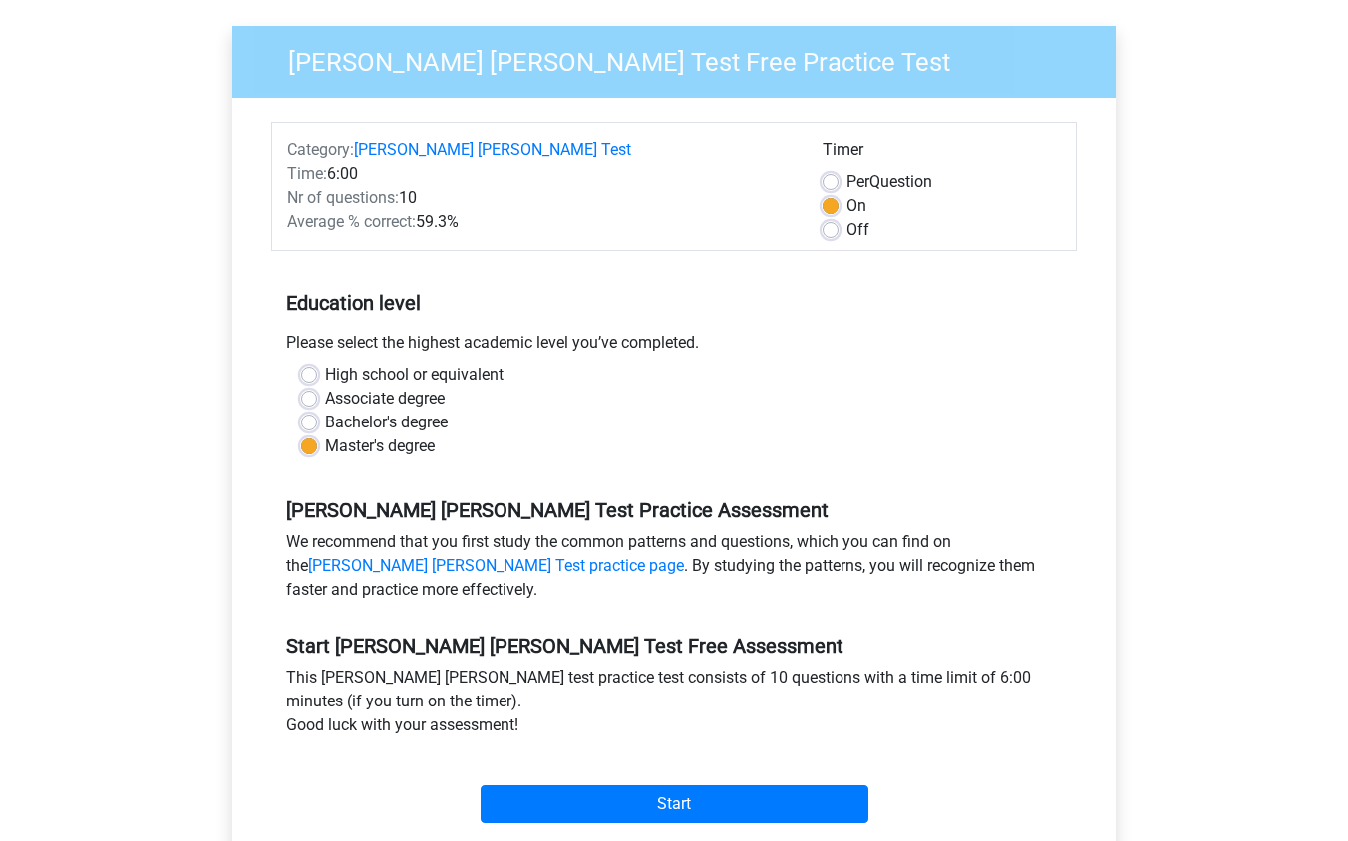
scroll to position [162, 0]
click at [430, 410] on label "Bachelor's degree" at bounding box center [386, 422] width 123 height 24
click at [317, 410] on input "Bachelor's degree" at bounding box center [309, 420] width 16 height 20
radio input "true"
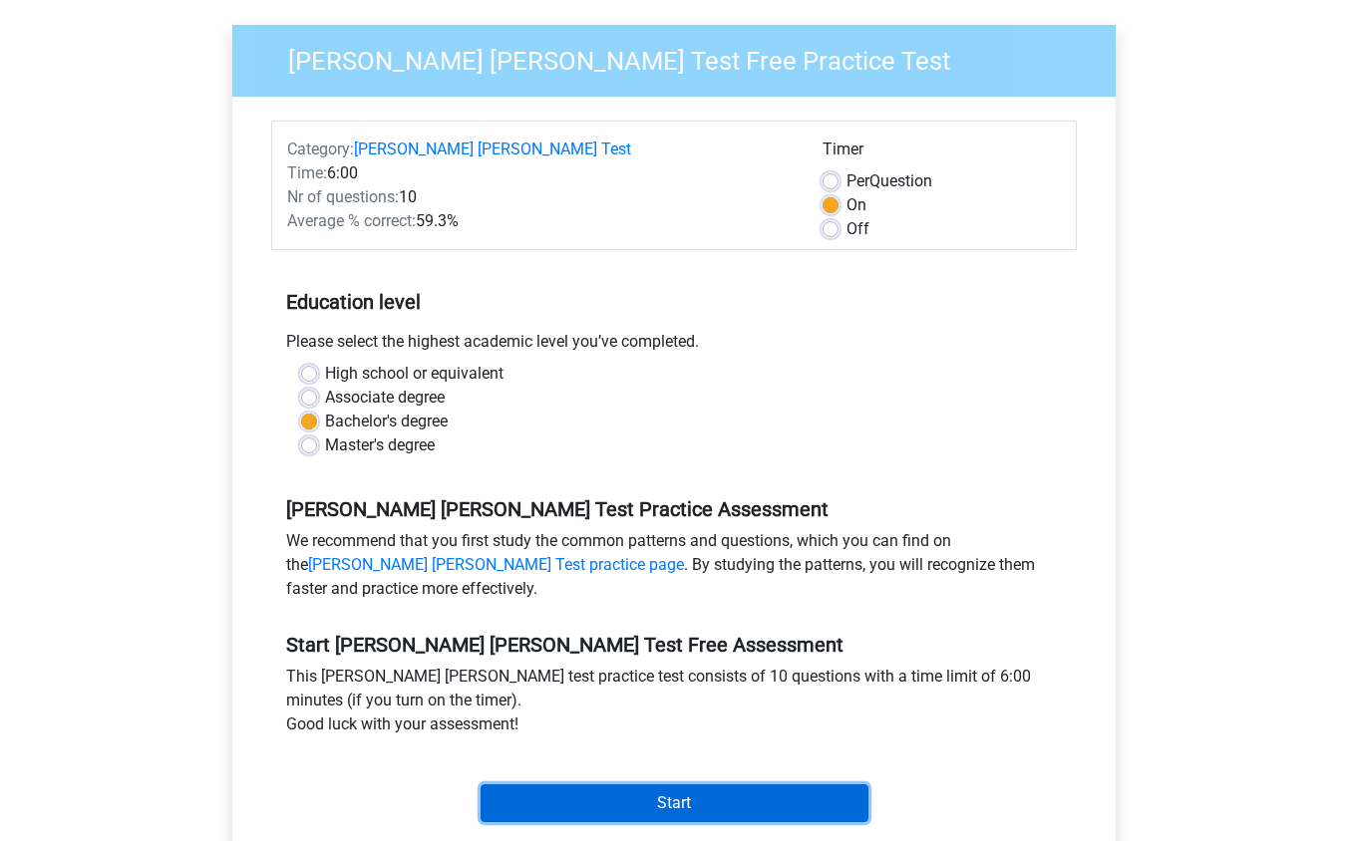
click at [620, 784] on input "Start" at bounding box center [674, 803] width 388 height 38
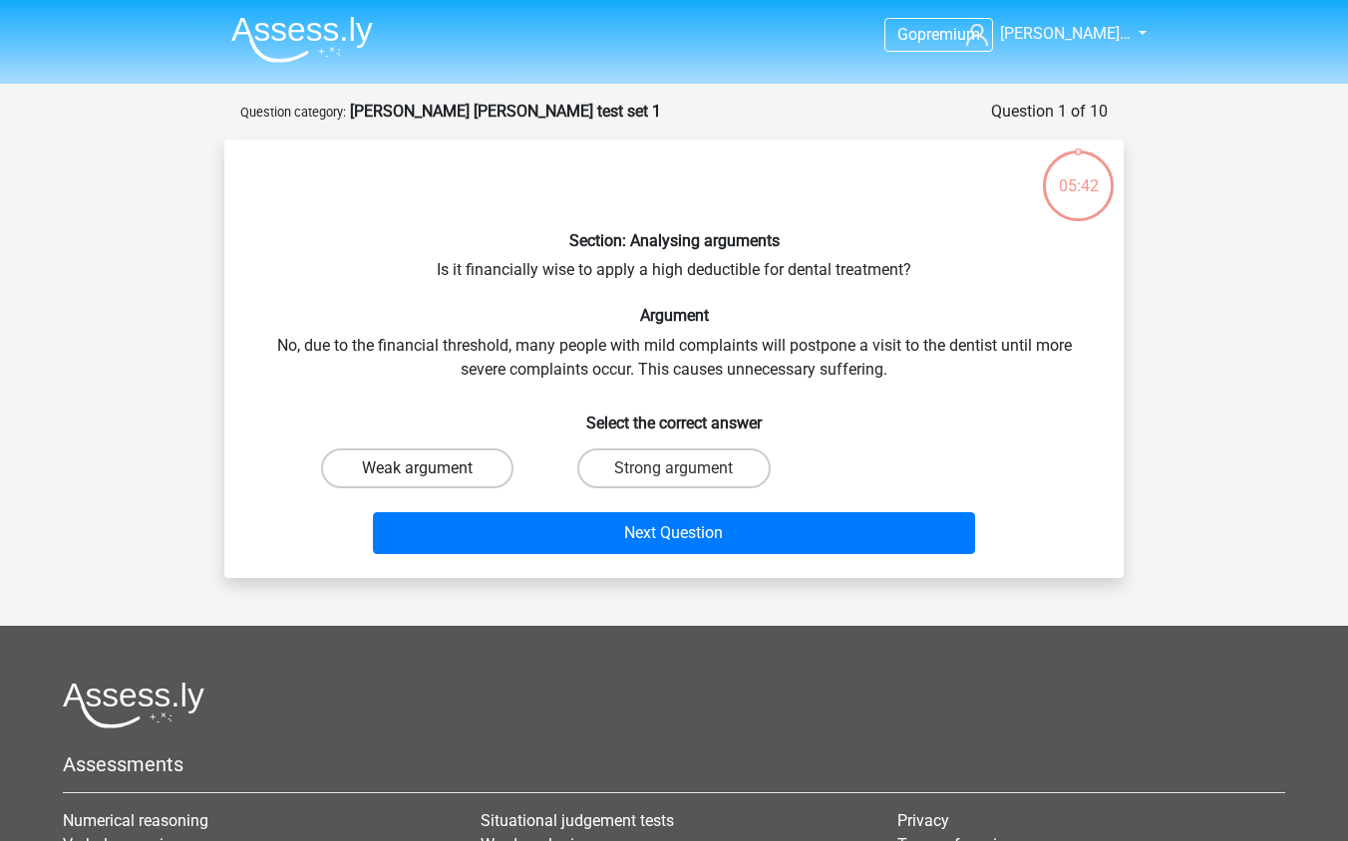
click at [474, 472] on label "Weak argument" at bounding box center [417, 469] width 192 height 40
click at [431, 472] on input "Weak argument" at bounding box center [424, 474] width 13 height 13
radio input "true"
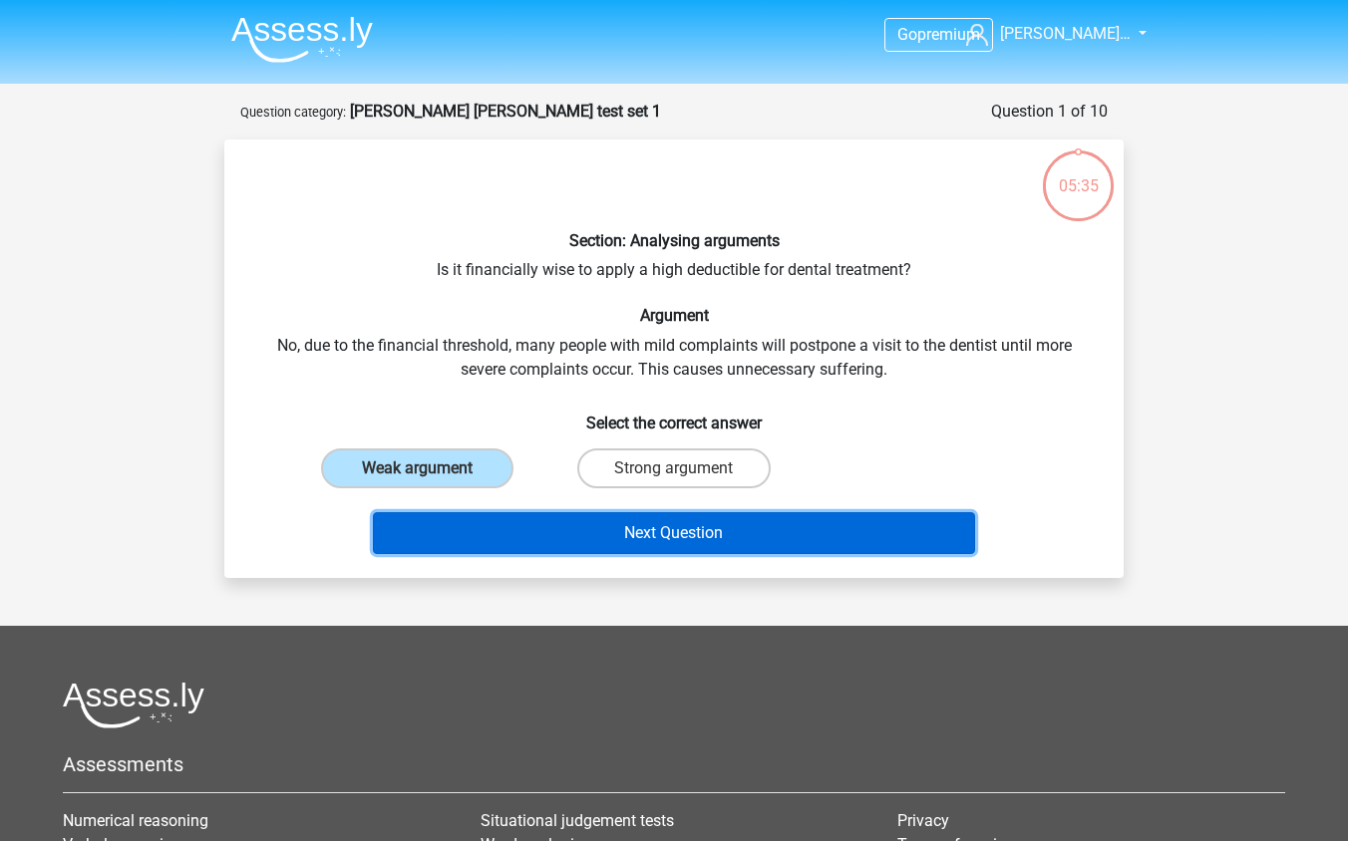
click at [524, 541] on button "Next Question" at bounding box center [674, 533] width 603 height 42
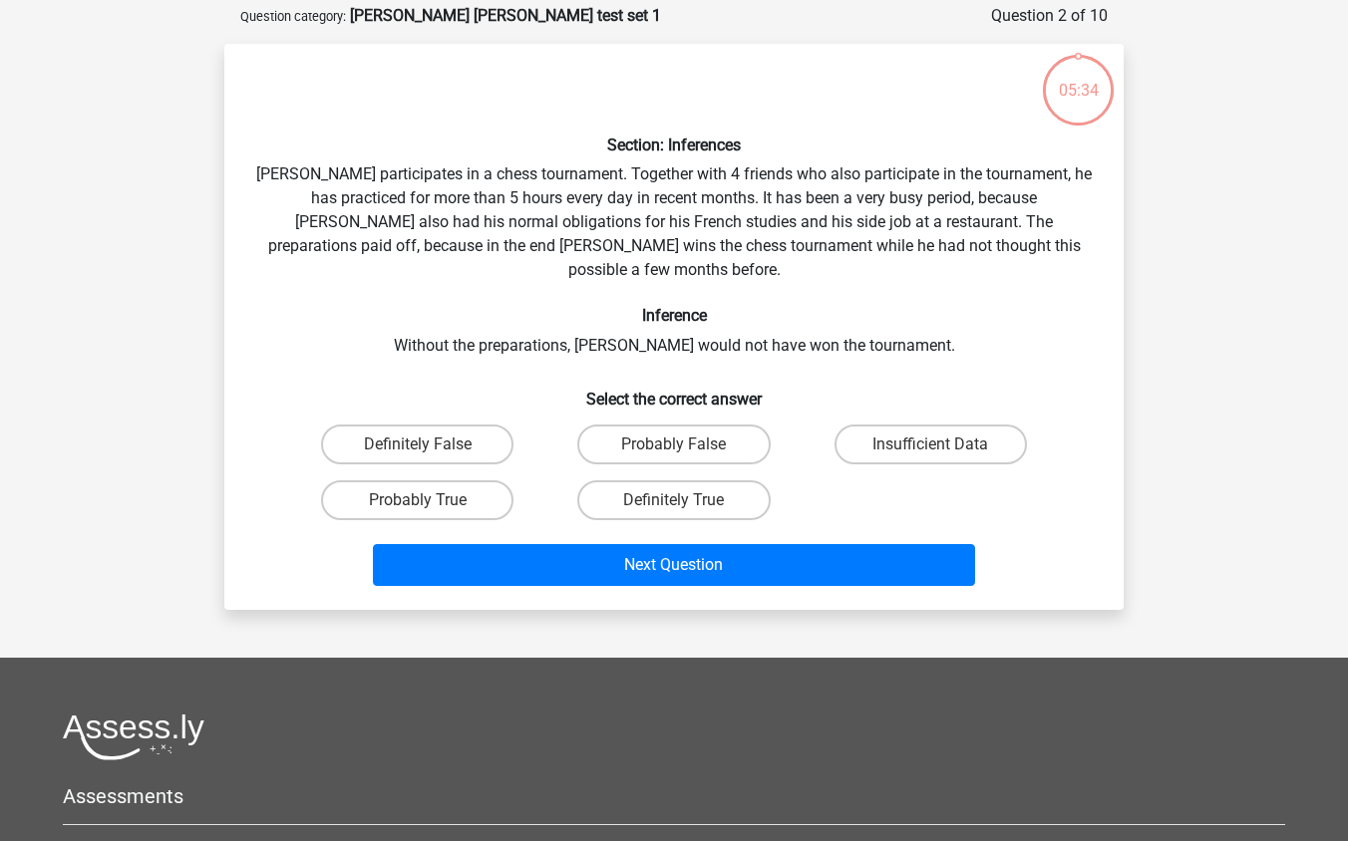
scroll to position [100, 0]
